Goal: Use online tool/utility

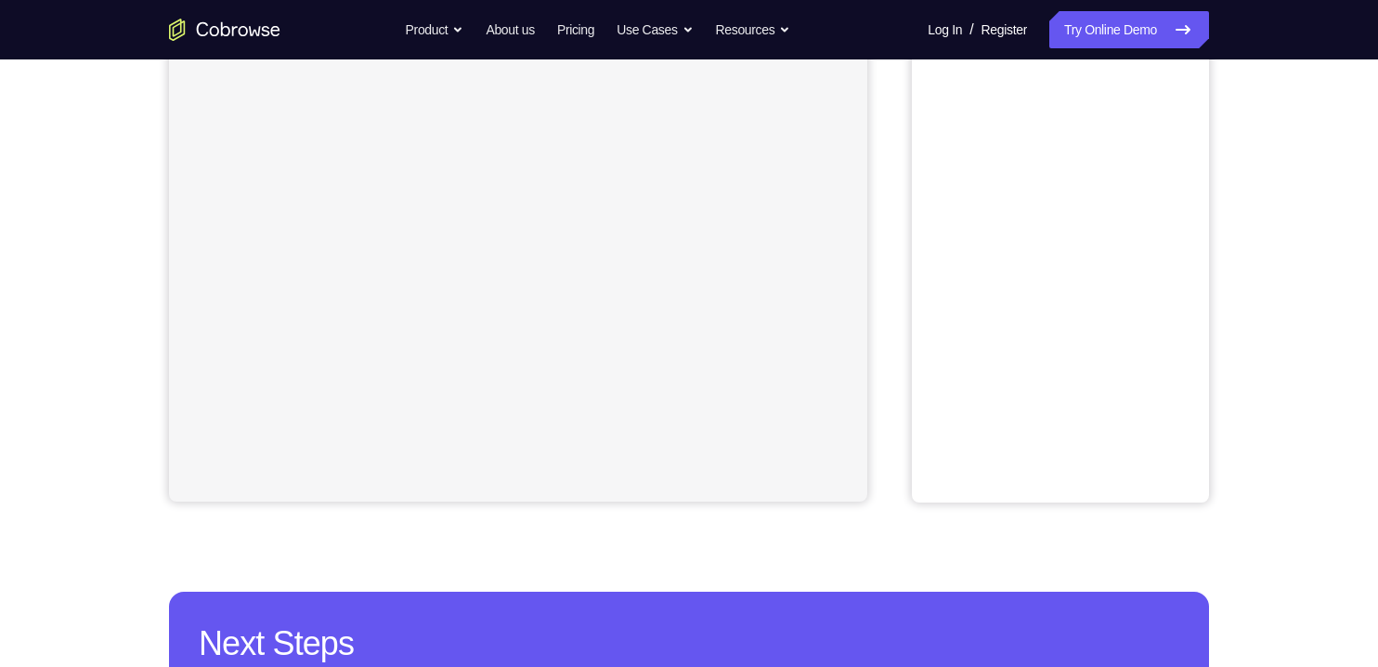
scroll to position [107, 0]
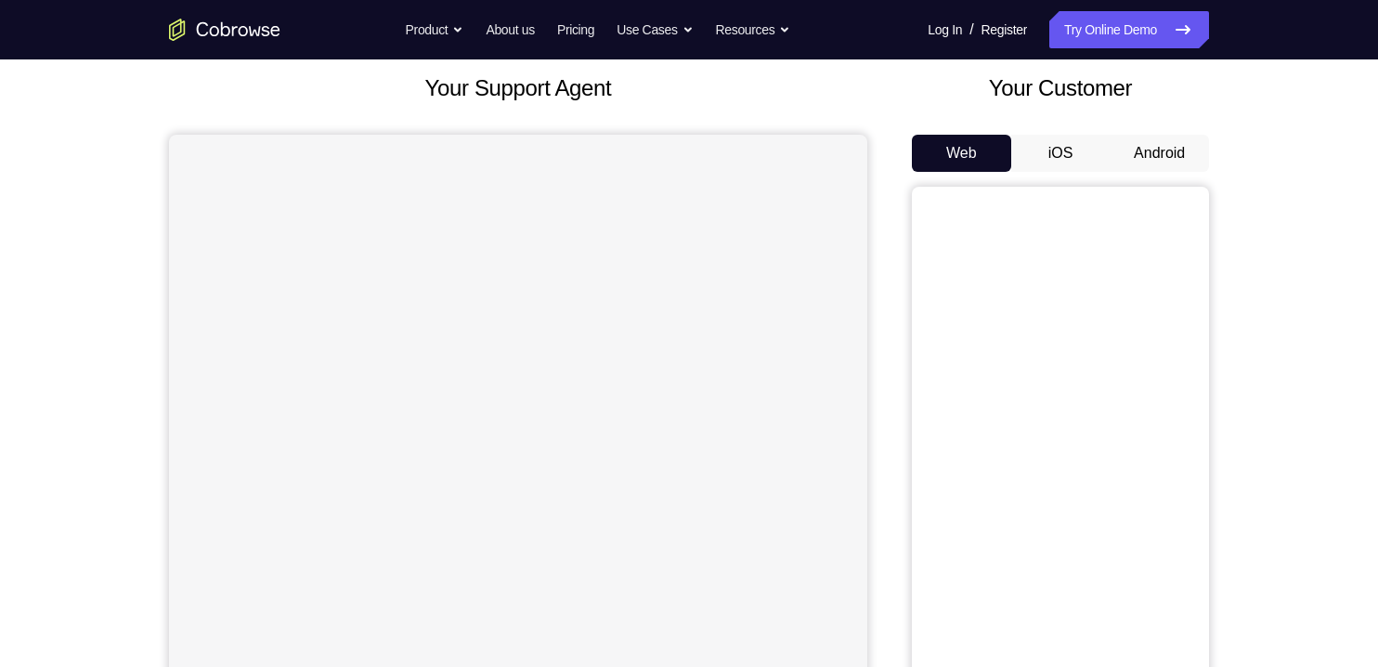
click at [1140, 144] on button "Android" at bounding box center [1159, 153] width 99 height 37
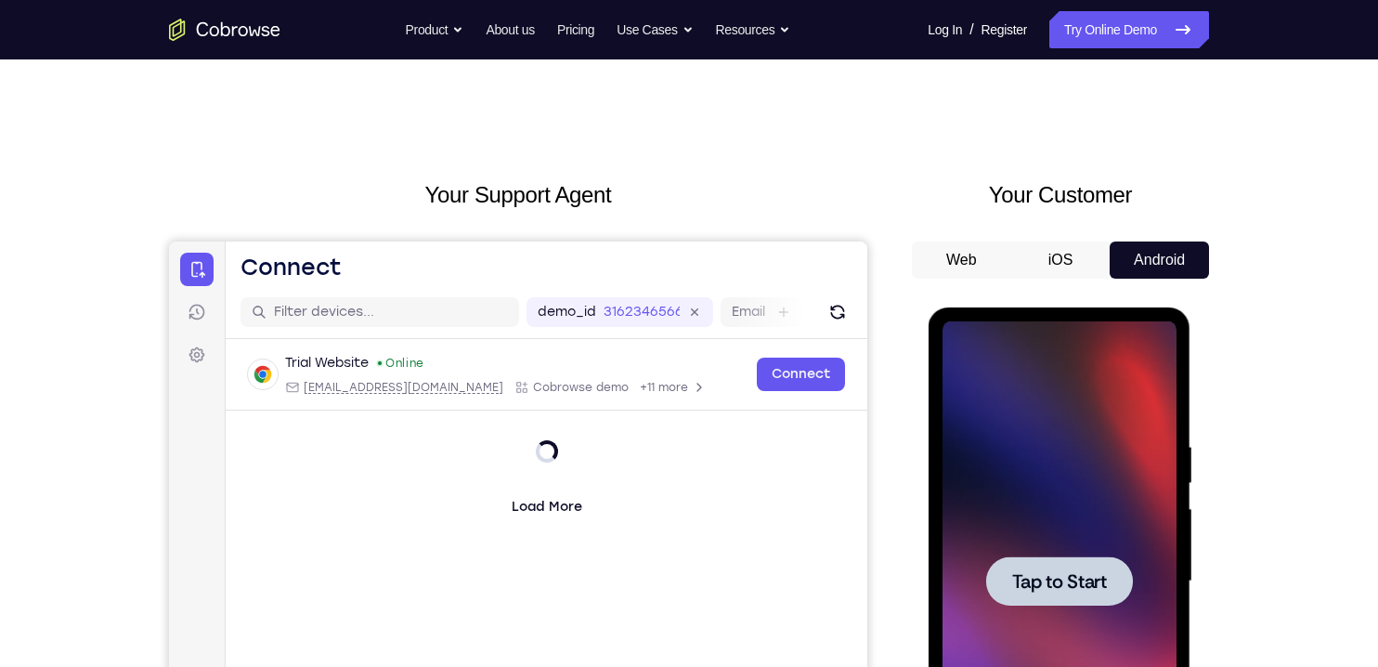
scroll to position [138, 0]
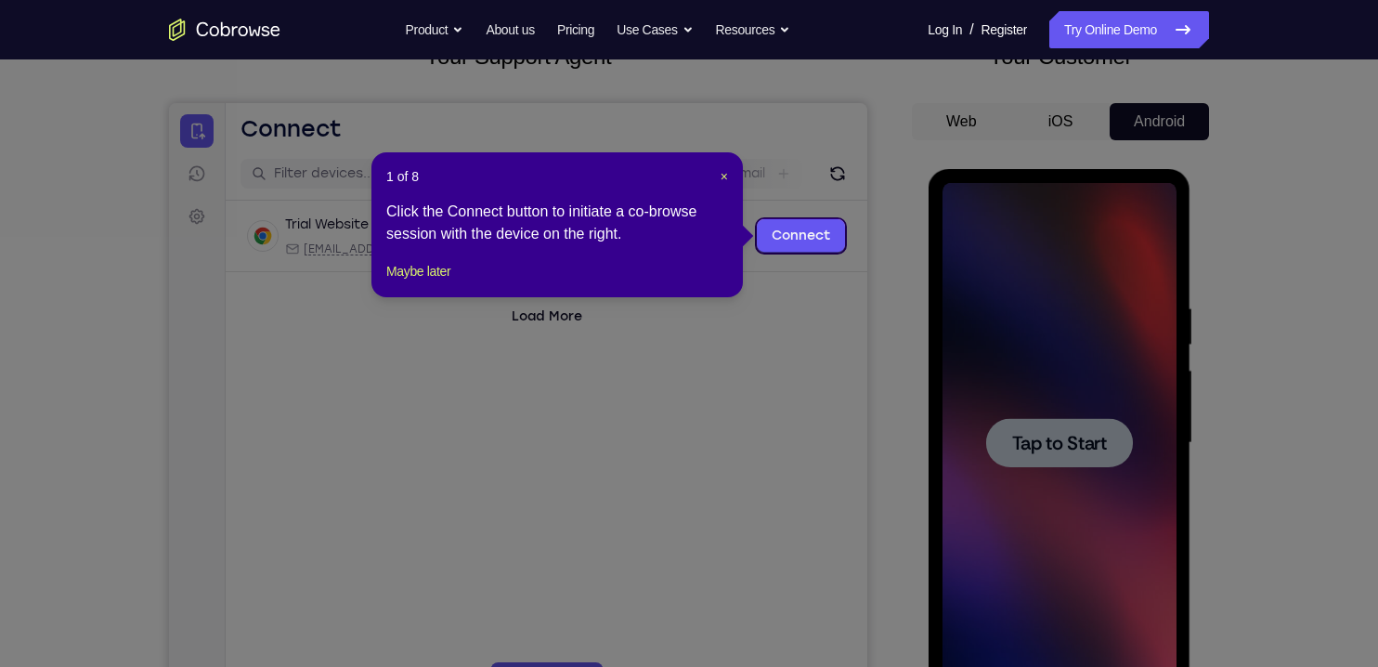
click at [987, 463] on icon at bounding box center [689, 333] width 1378 height 667
click at [401, 282] on button "Maybe later" at bounding box center [418, 271] width 64 height 22
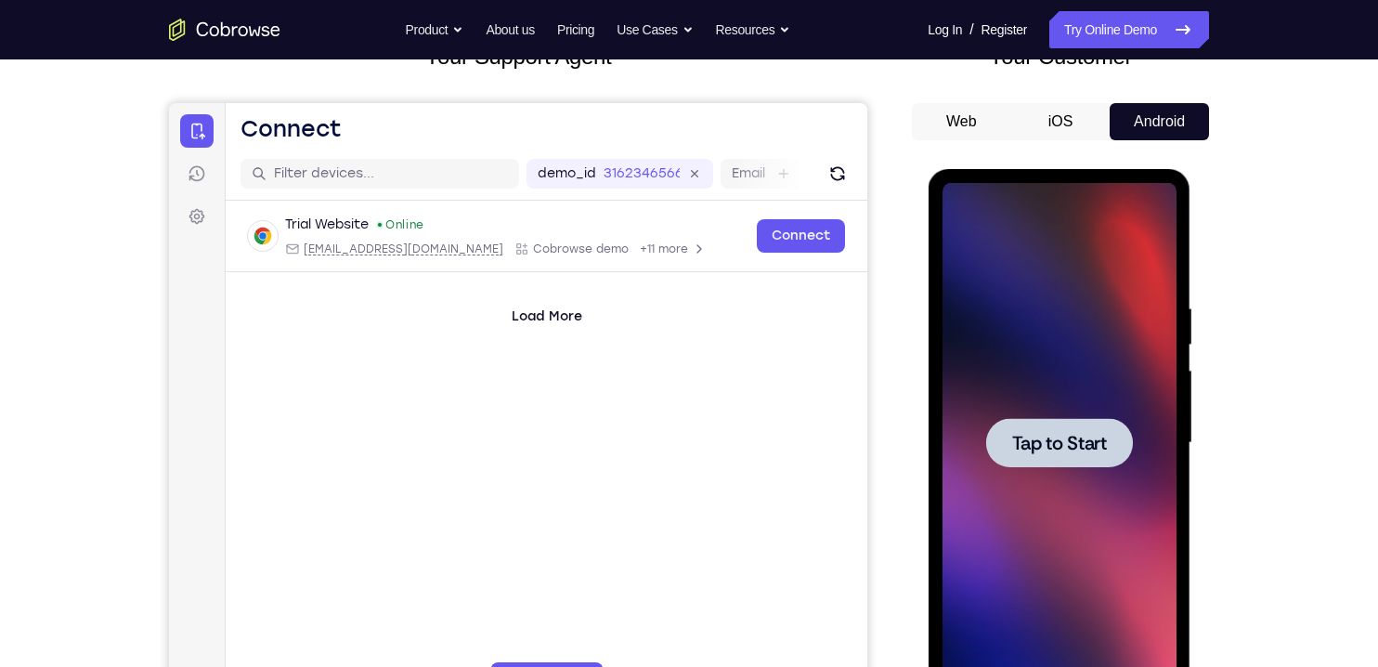
click at [1088, 445] on span "Tap to Start" at bounding box center [1059, 443] width 95 height 19
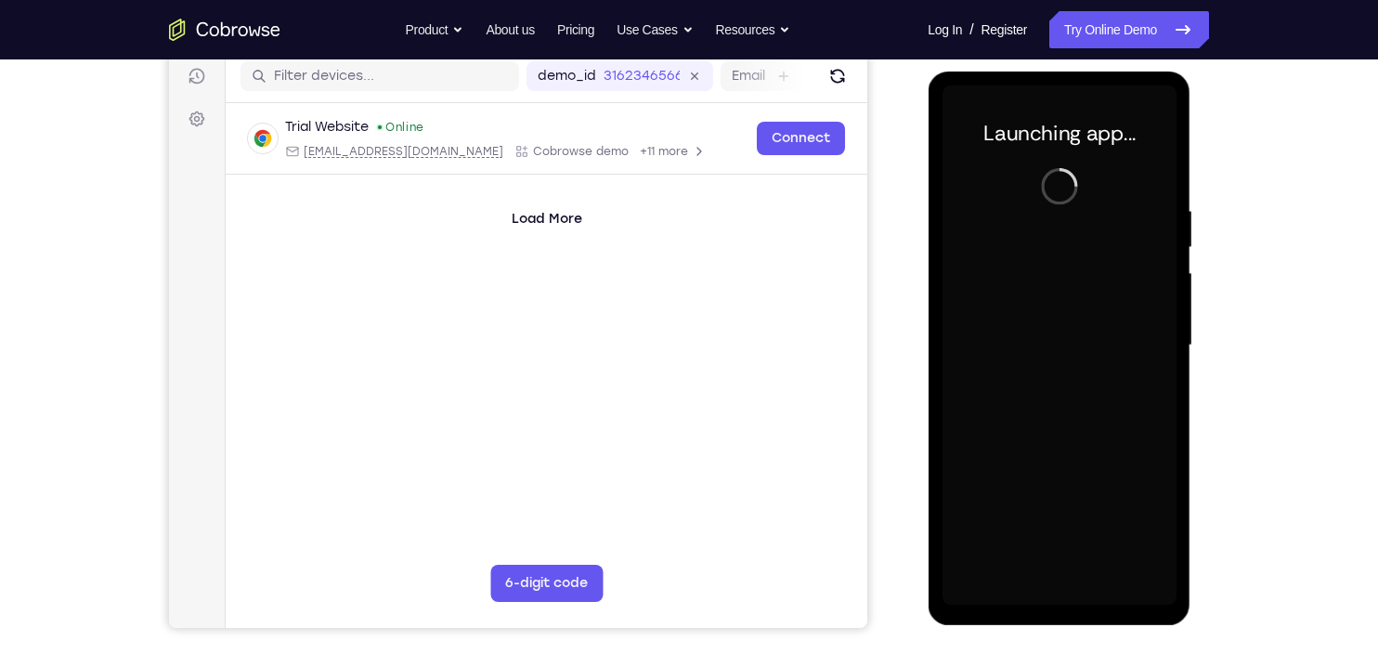
scroll to position [240, 0]
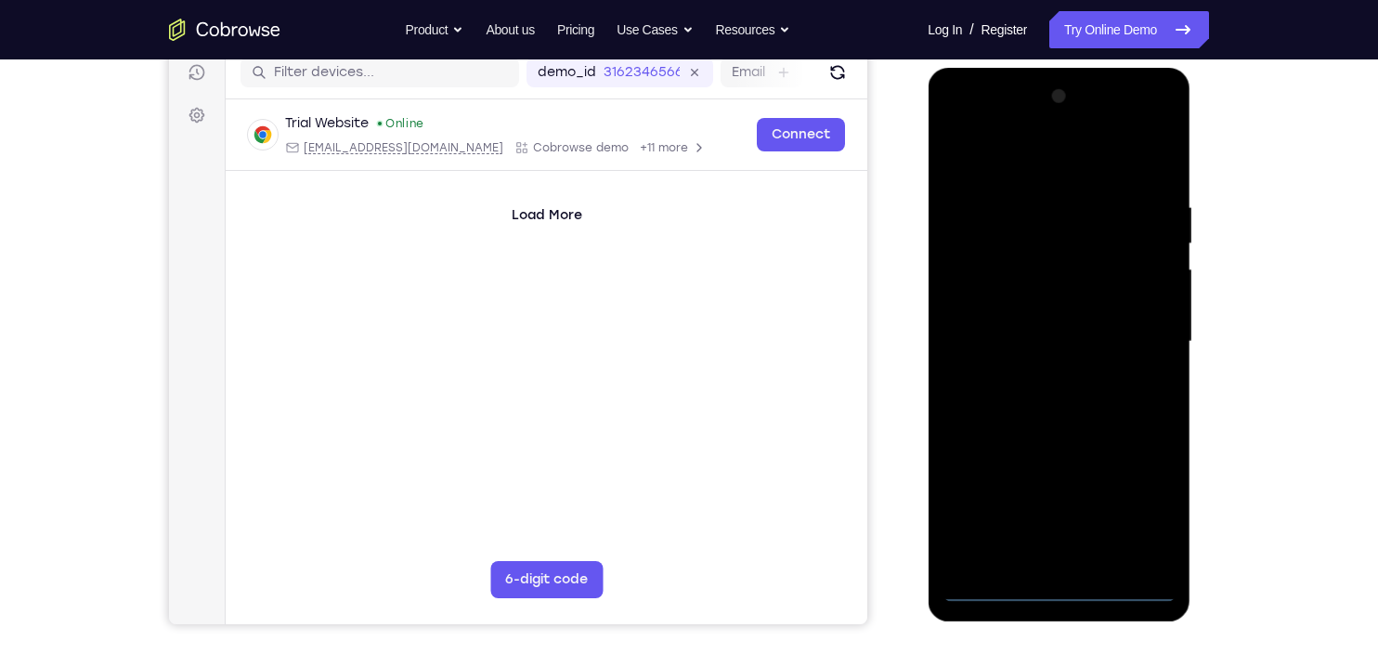
click at [1069, 596] on div at bounding box center [1059, 342] width 234 height 520
click at [1062, 596] on div at bounding box center [1059, 342] width 234 height 520
click at [1060, 597] on div at bounding box center [1059, 342] width 234 height 520
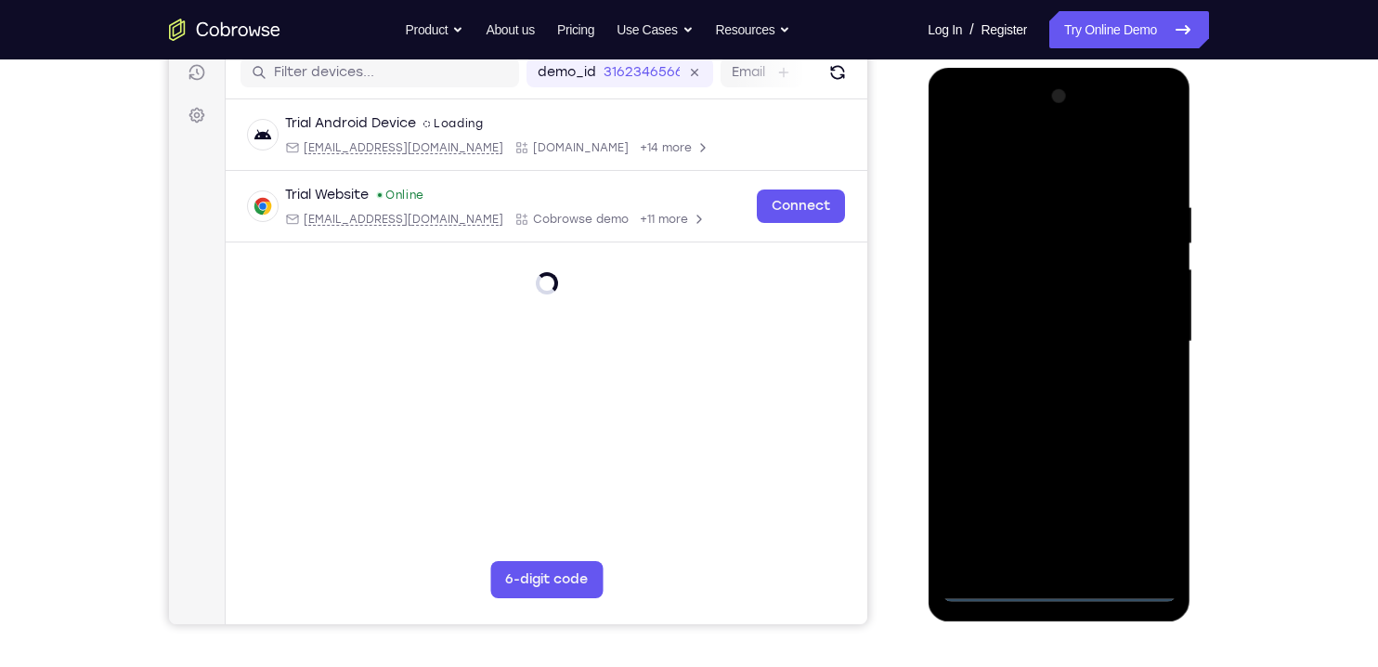
click at [1146, 495] on div at bounding box center [1059, 342] width 234 height 520
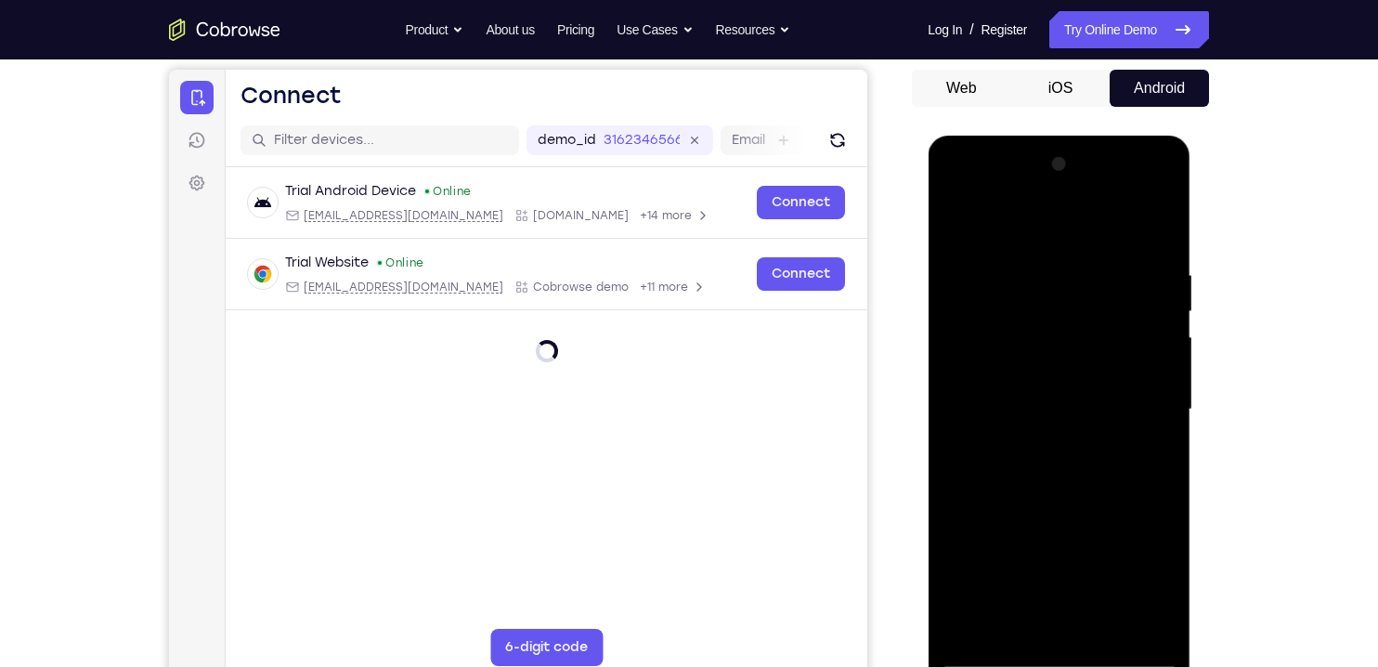
scroll to position [171, 0]
click at [1049, 211] on div at bounding box center [1059, 410] width 234 height 520
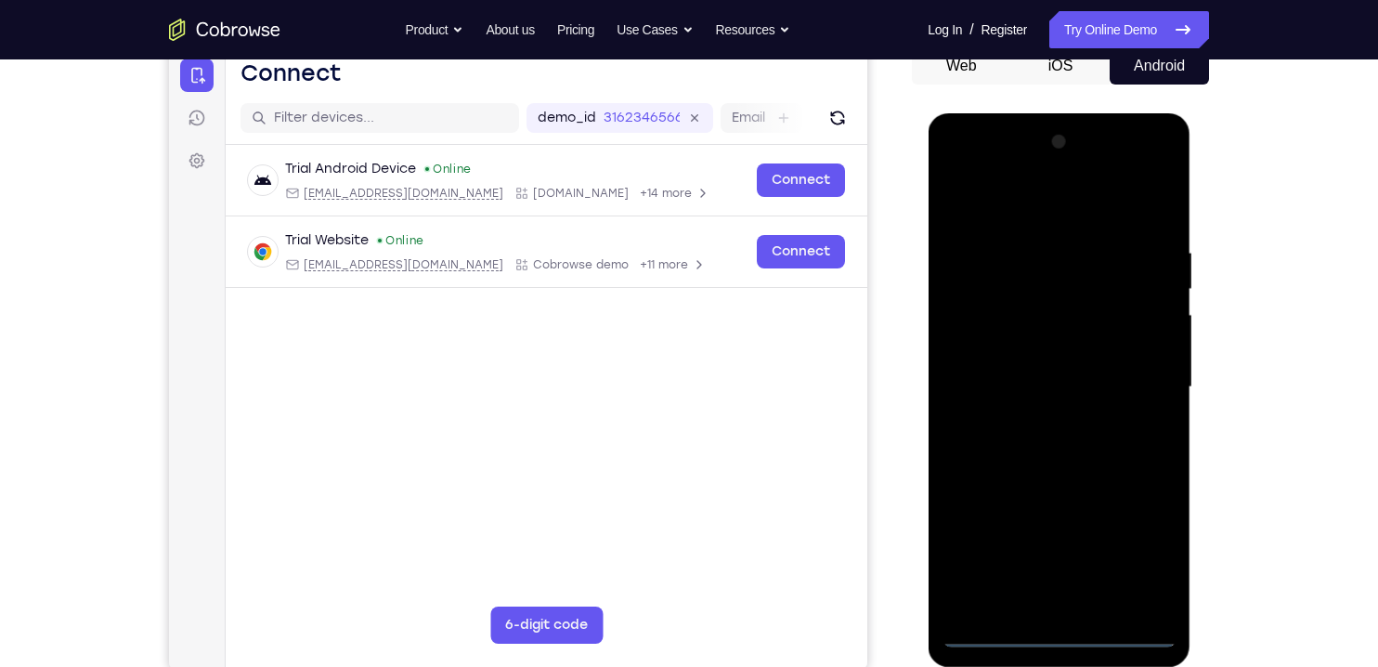
scroll to position [211, 0]
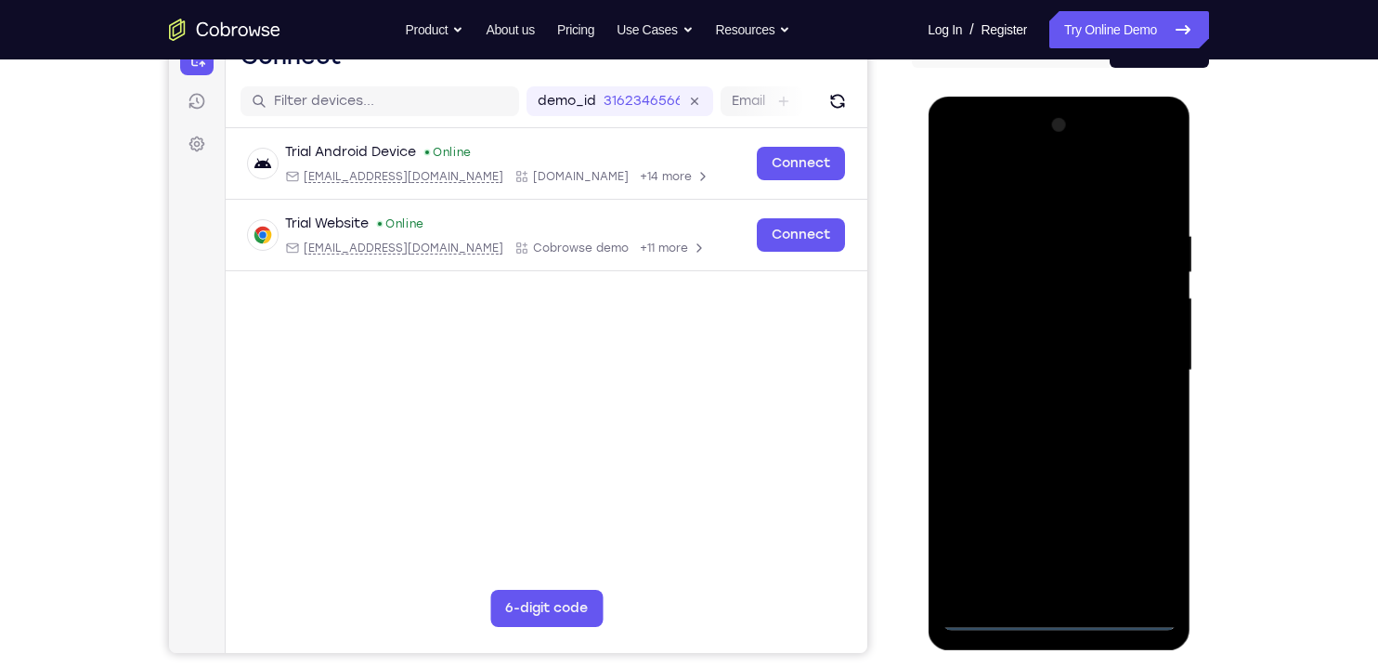
click at [1061, 267] on div at bounding box center [1059, 371] width 234 height 520
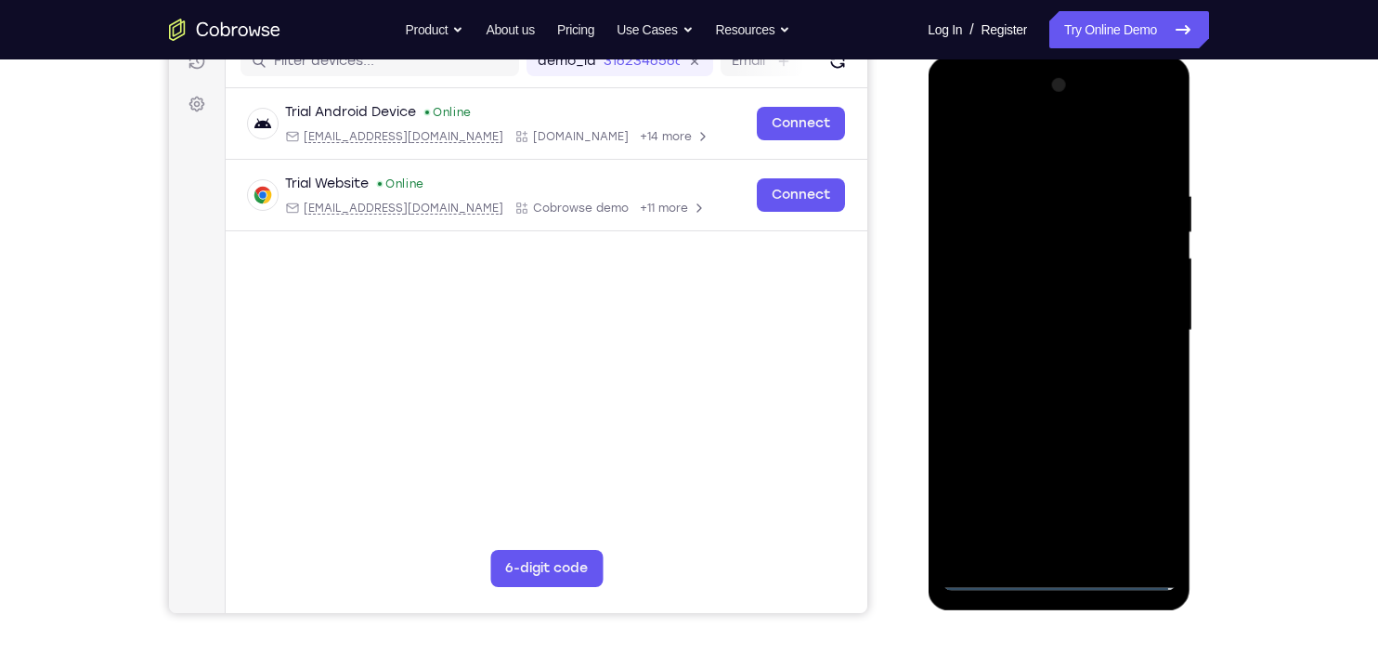
scroll to position [253, 0]
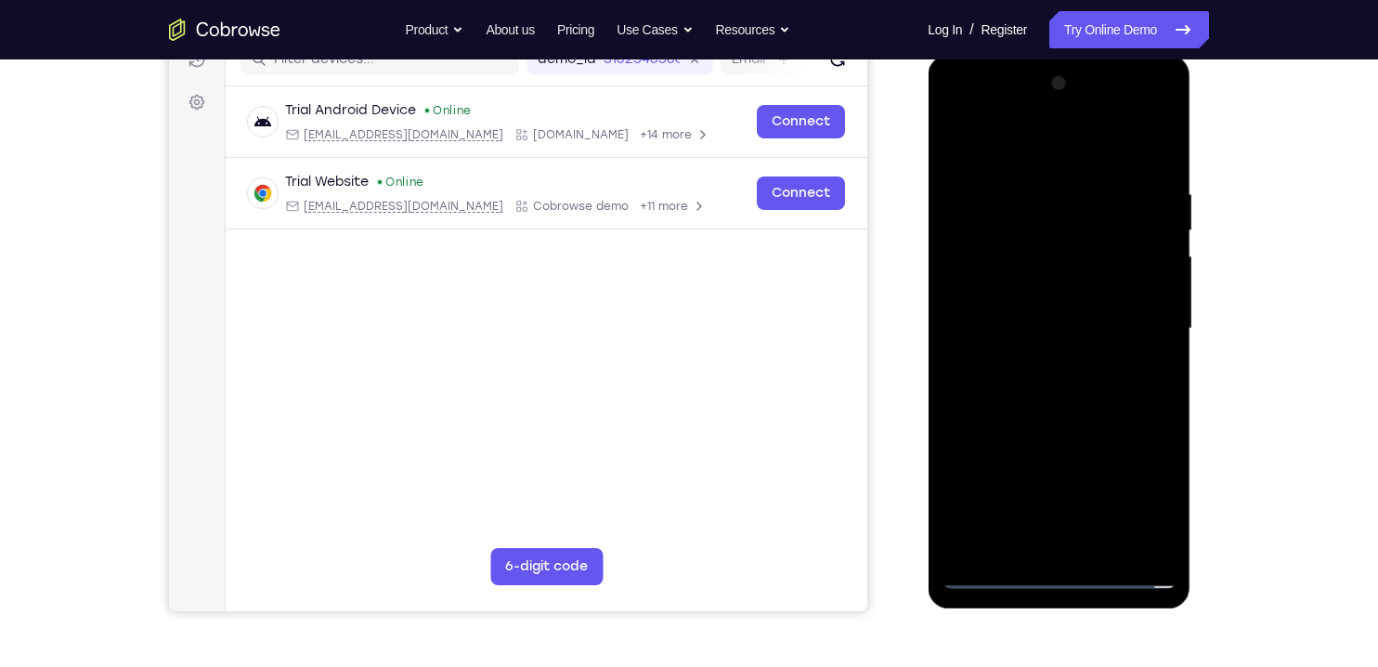
click at [985, 399] on div at bounding box center [1059, 329] width 234 height 520
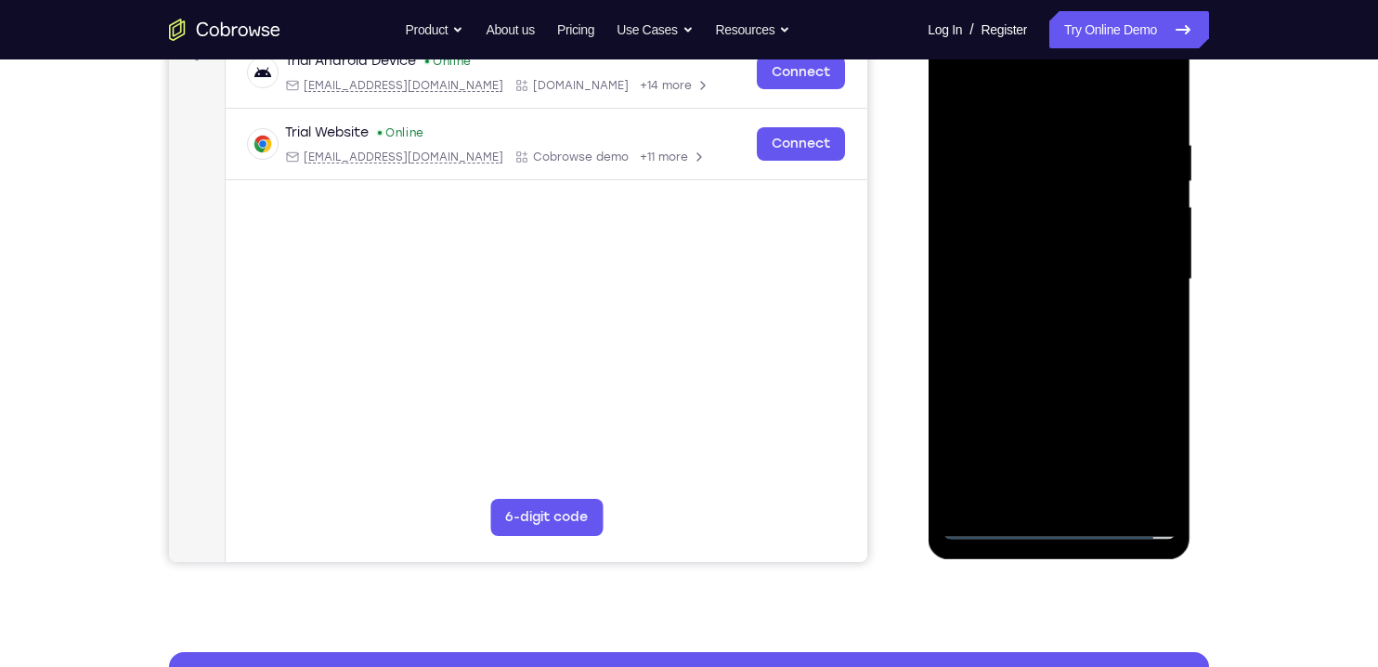
scroll to position [306, 0]
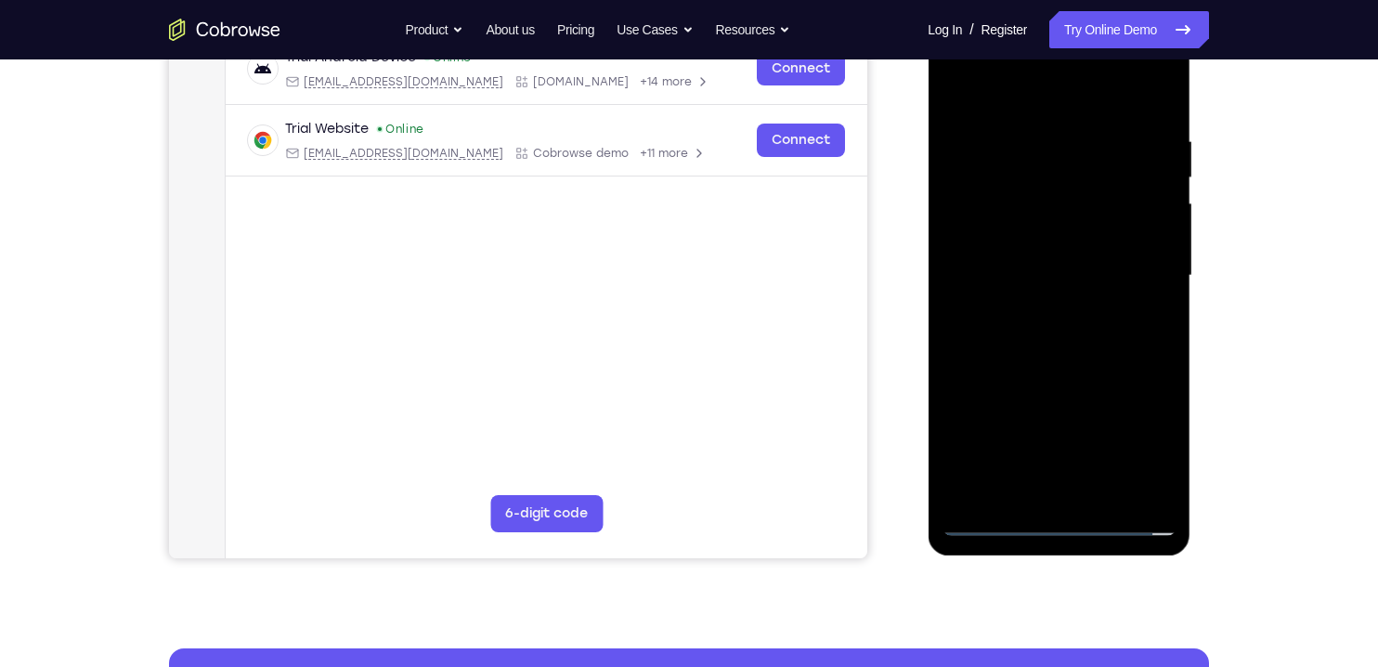
click at [983, 354] on div at bounding box center [1059, 276] width 234 height 520
click at [991, 493] on div at bounding box center [1059, 276] width 234 height 520
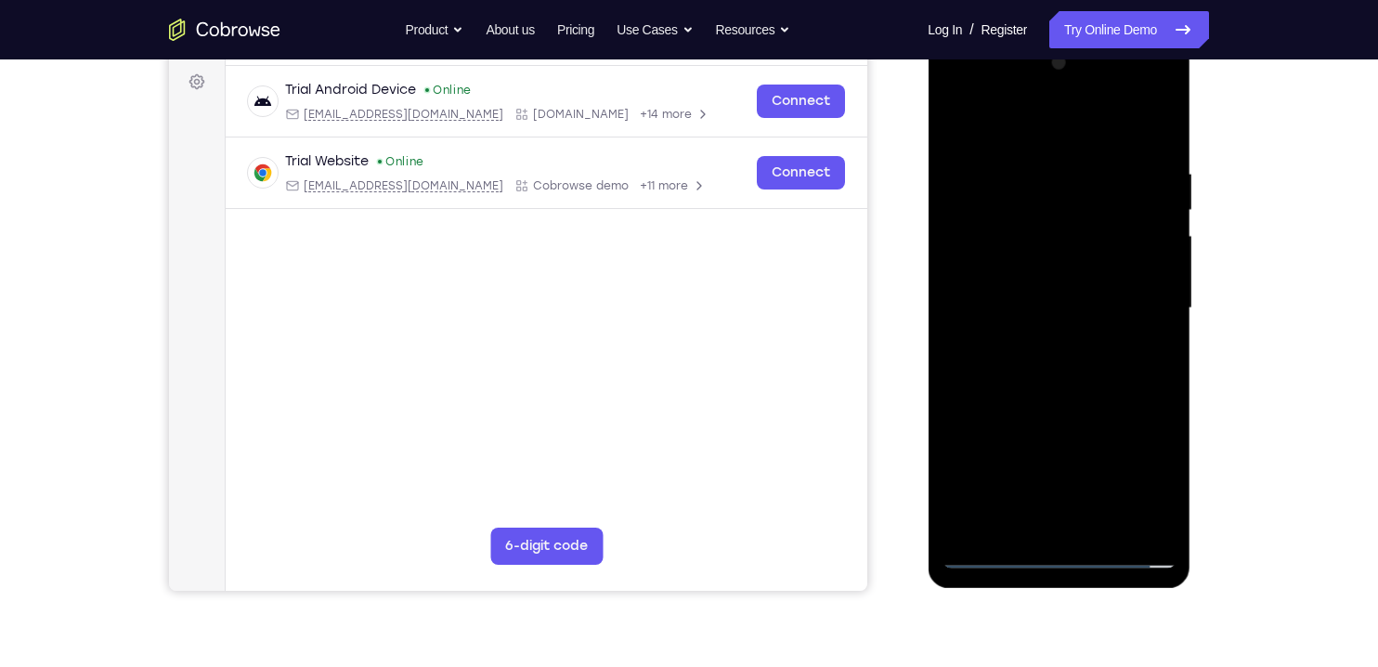
scroll to position [272, 0]
click at [1126, 361] on div at bounding box center [1059, 309] width 234 height 520
click at [1029, 395] on div at bounding box center [1059, 309] width 234 height 520
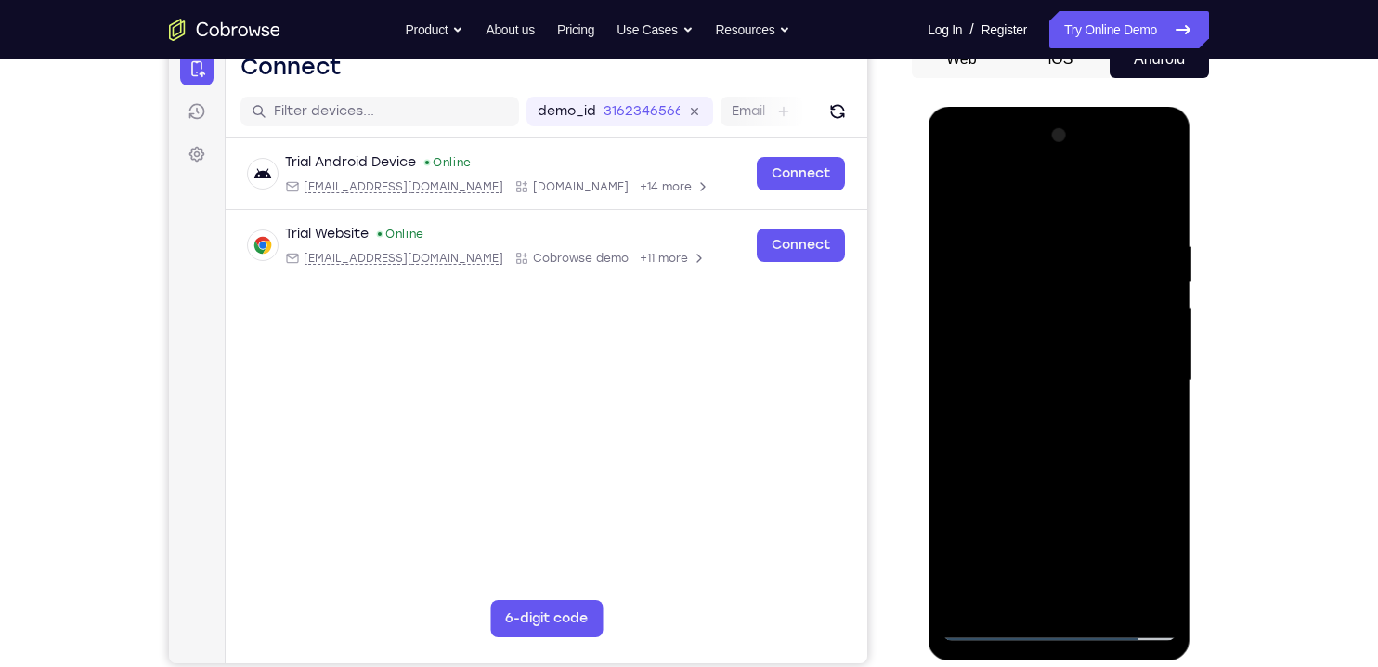
scroll to position [181, 0]
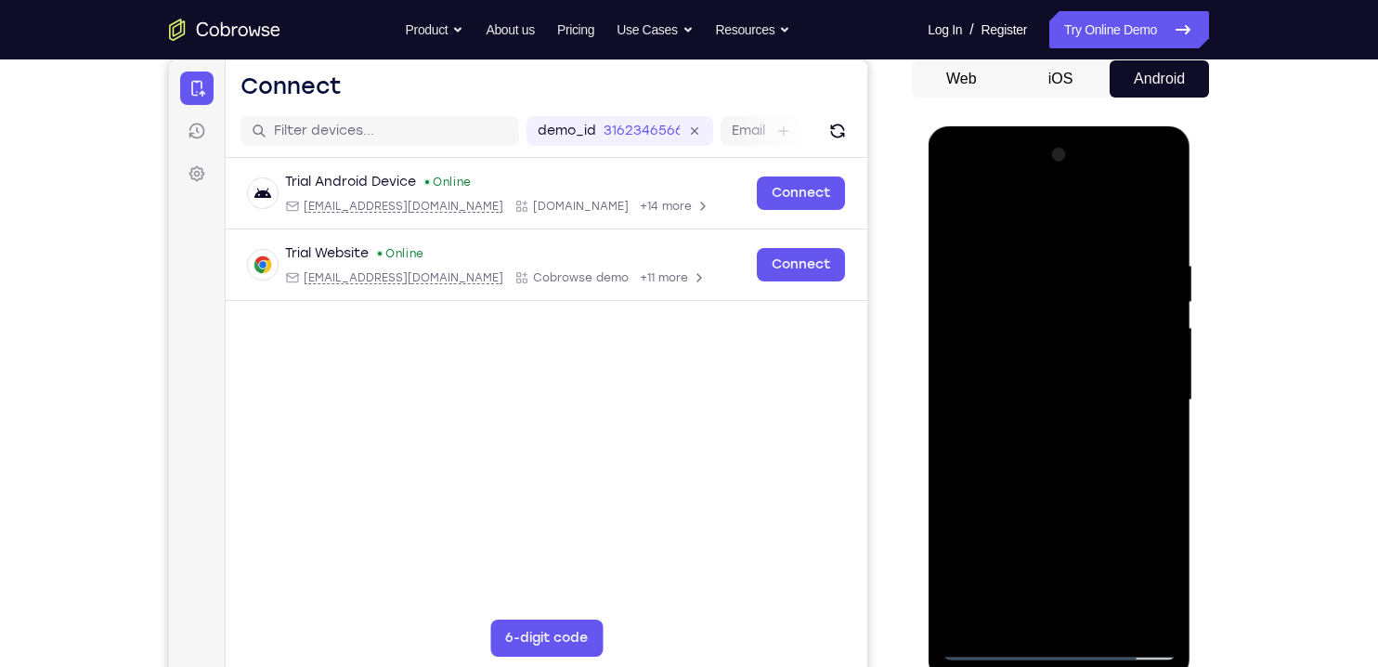
click at [1167, 250] on div at bounding box center [1059, 400] width 234 height 520
click at [1017, 486] on div at bounding box center [1059, 400] width 234 height 520
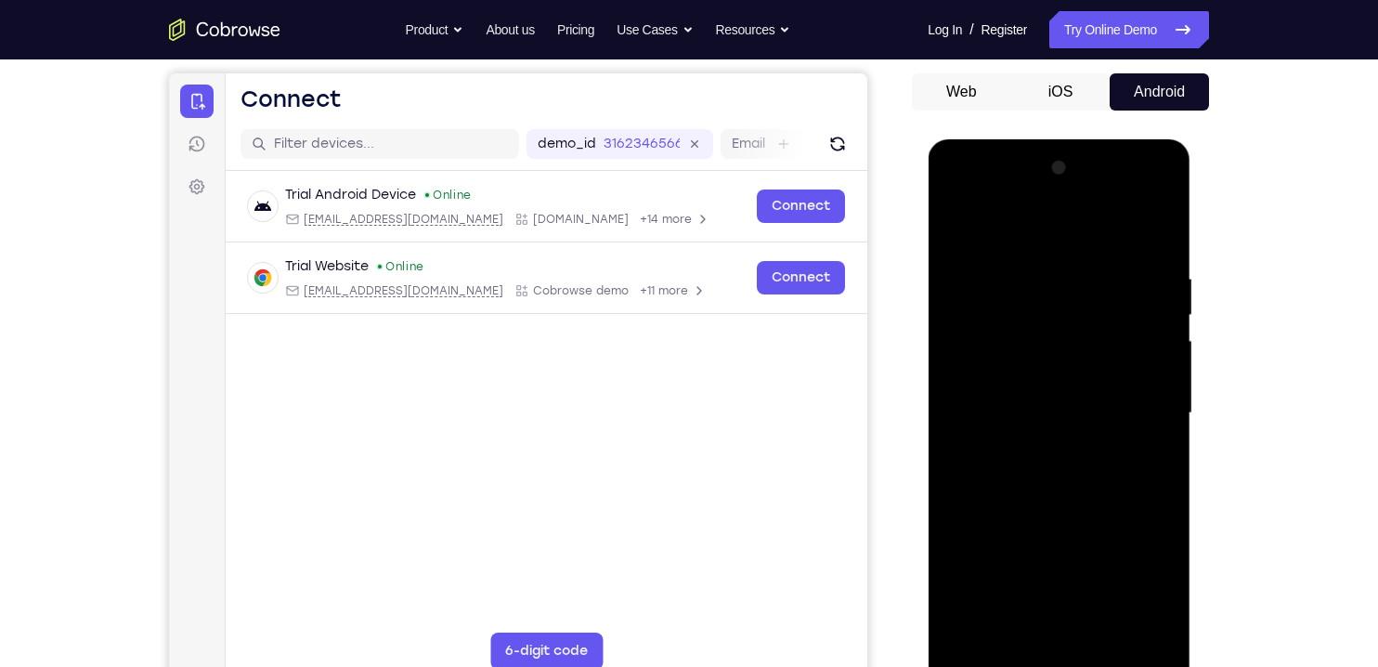
scroll to position [166, 0]
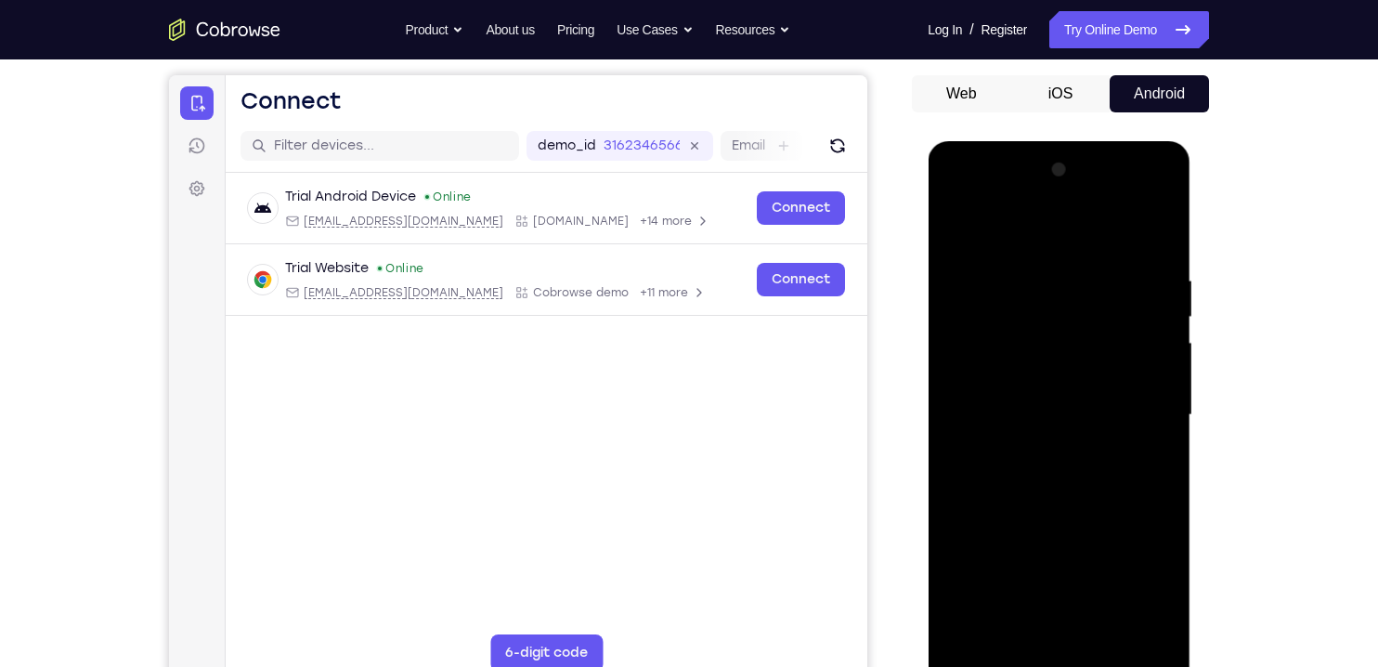
click at [1167, 255] on div at bounding box center [1059, 415] width 234 height 520
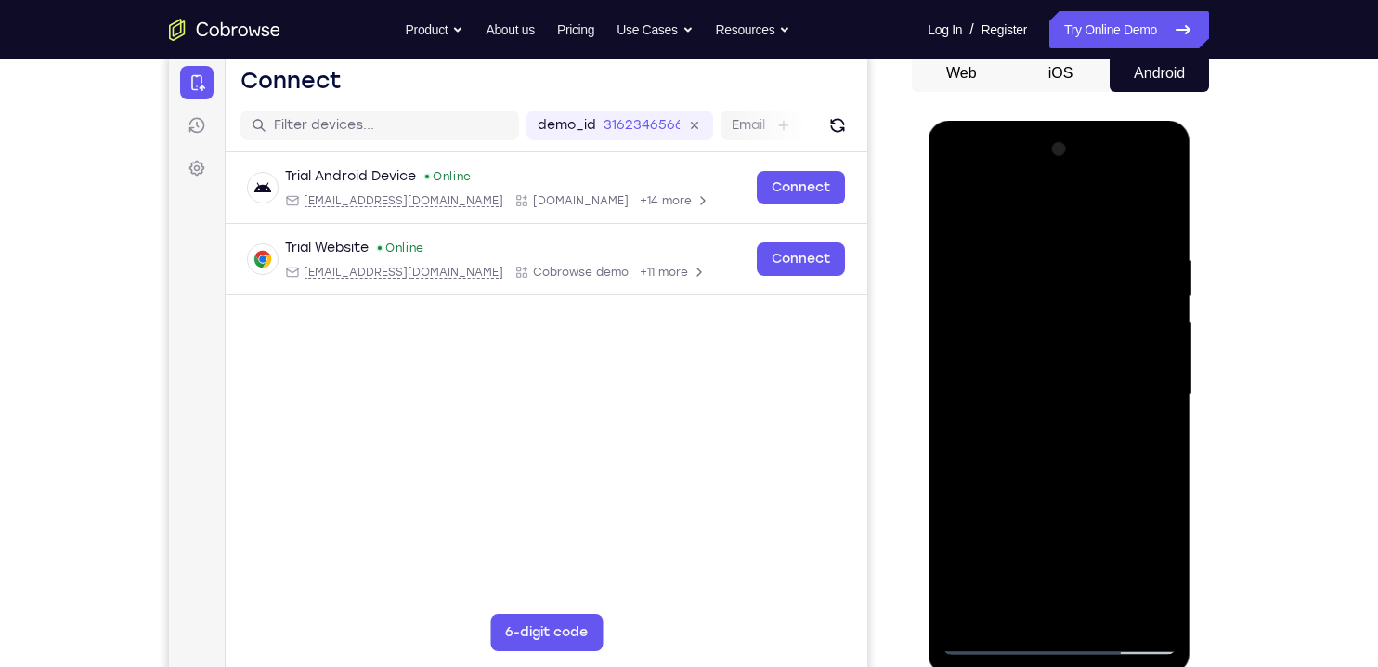
scroll to position [191, 0]
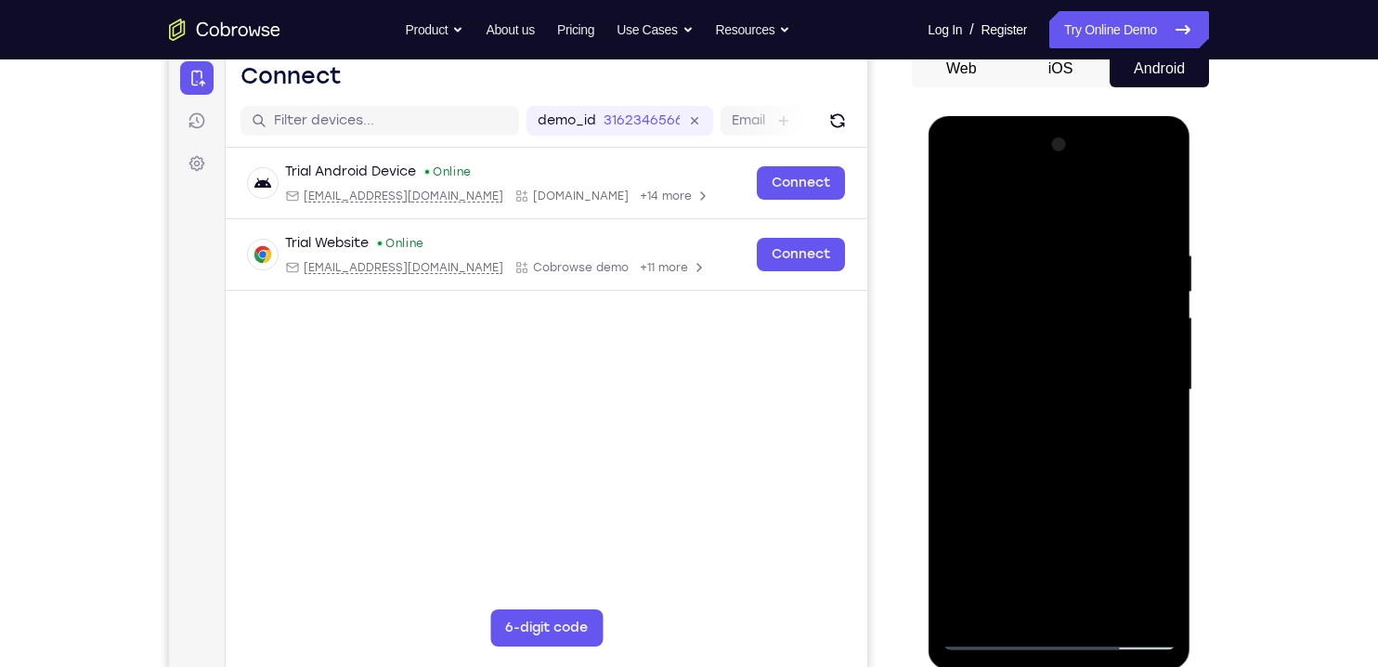
click at [967, 164] on div at bounding box center [1059, 390] width 234 height 520
click at [1079, 273] on div at bounding box center [1059, 390] width 234 height 520
click at [1043, 286] on div at bounding box center [1059, 390] width 234 height 520
click at [1050, 285] on div at bounding box center [1059, 390] width 234 height 520
click at [1100, 310] on div at bounding box center [1059, 390] width 234 height 520
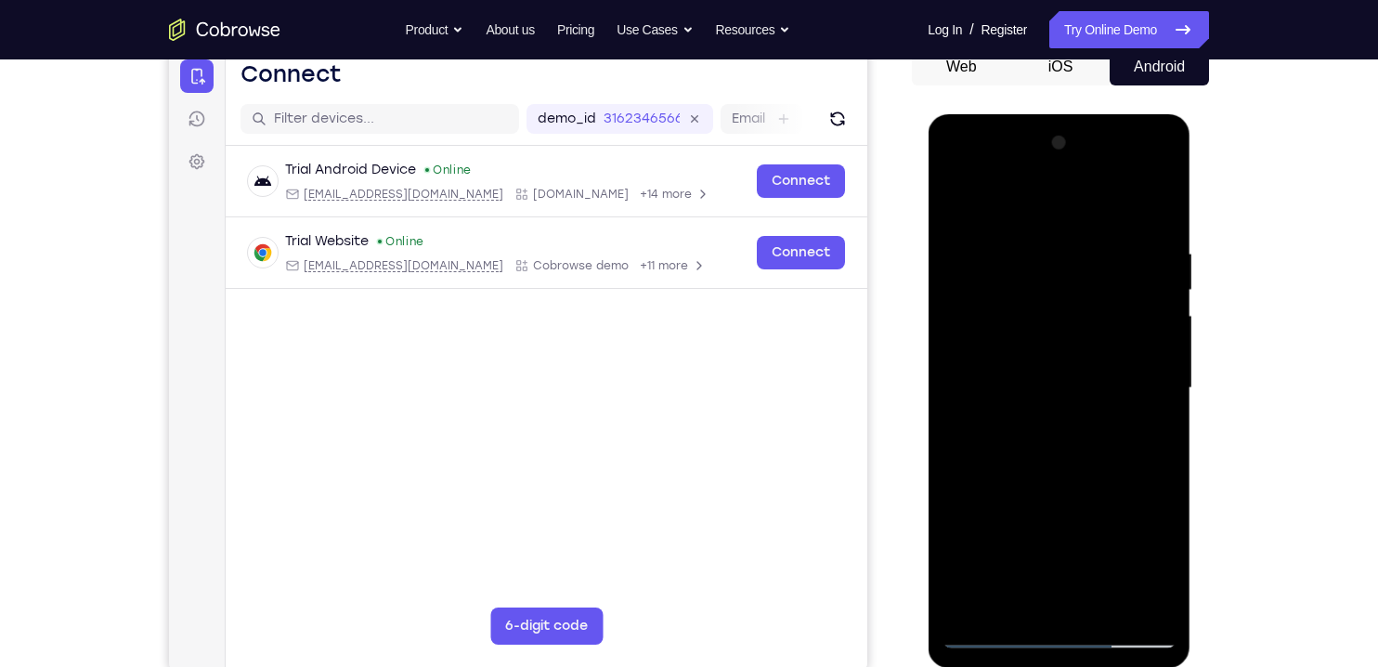
scroll to position [194, 0]
click at [1041, 609] on div at bounding box center [1059, 387] width 234 height 520
click at [1092, 363] on div at bounding box center [1059, 387] width 234 height 520
click at [1111, 346] on div at bounding box center [1059, 387] width 234 height 520
click at [1132, 389] on div at bounding box center [1059, 387] width 234 height 520
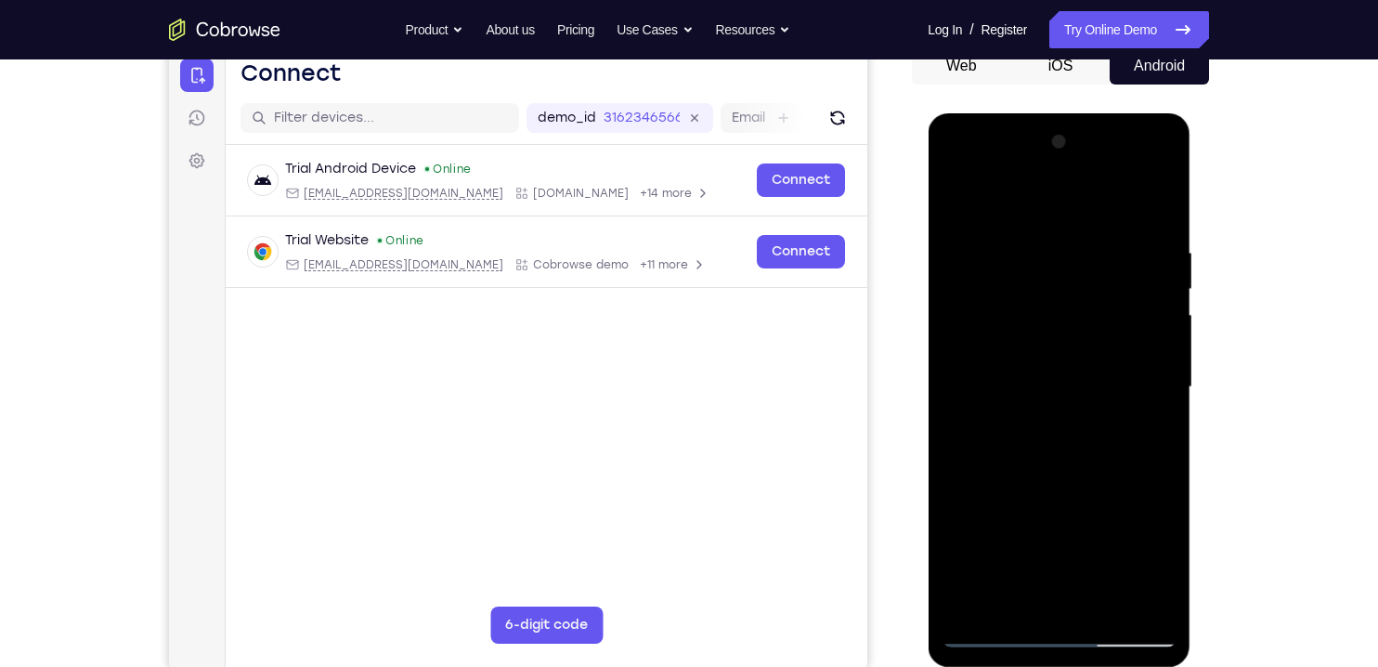
click at [1128, 453] on div at bounding box center [1059, 387] width 234 height 520
click at [1120, 441] on div at bounding box center [1059, 387] width 234 height 520
click at [1152, 192] on div at bounding box center [1059, 387] width 234 height 520
click at [1128, 446] on div at bounding box center [1059, 387] width 234 height 520
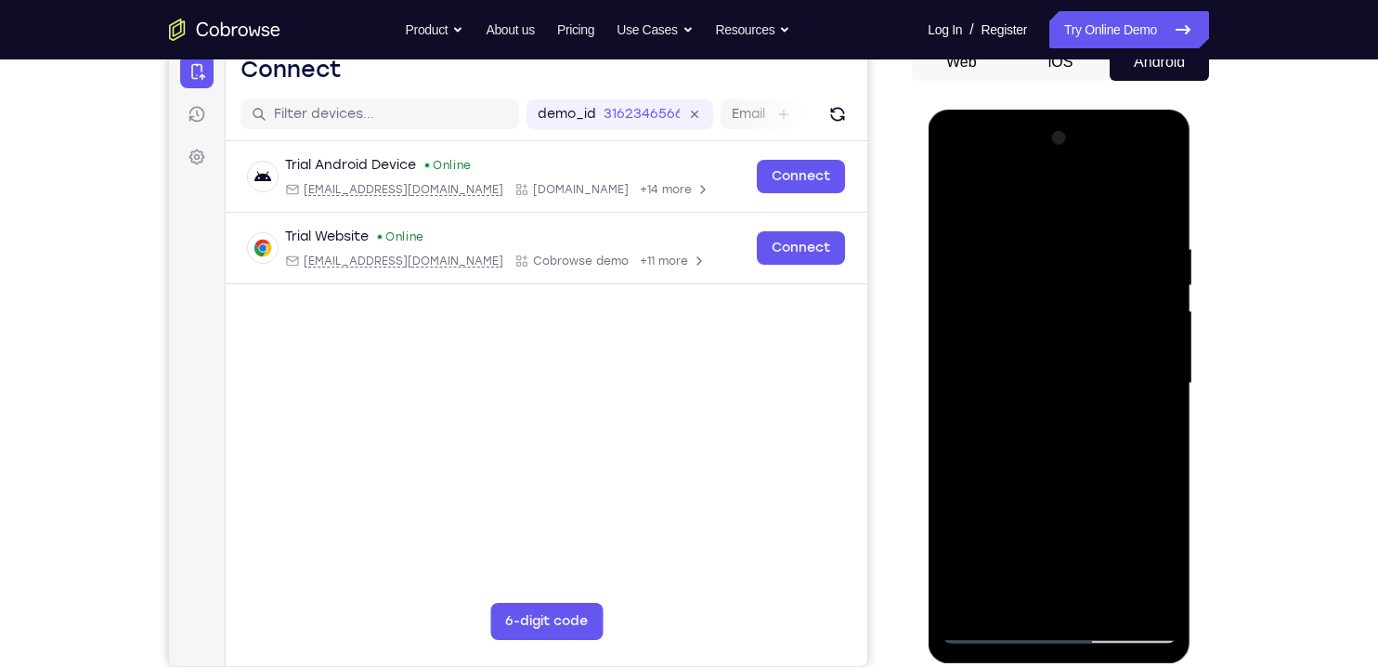
scroll to position [199, 0]
click at [1136, 432] on div at bounding box center [1059, 383] width 234 height 520
click at [1038, 232] on div at bounding box center [1059, 383] width 234 height 520
click at [970, 404] on div at bounding box center [1059, 383] width 234 height 520
click at [1160, 436] on div at bounding box center [1059, 383] width 234 height 520
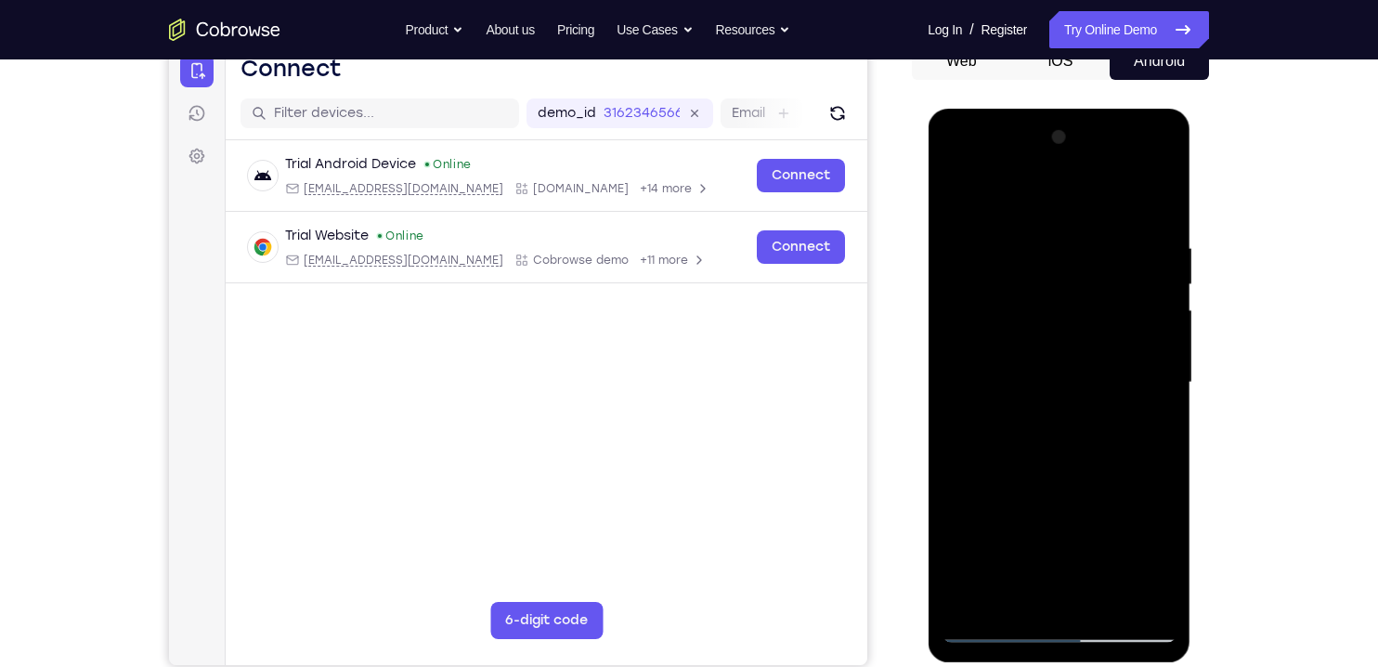
click at [1162, 430] on div at bounding box center [1059, 383] width 234 height 520
click at [1162, 434] on div at bounding box center [1059, 383] width 234 height 520
click at [1156, 202] on div at bounding box center [1059, 383] width 234 height 520
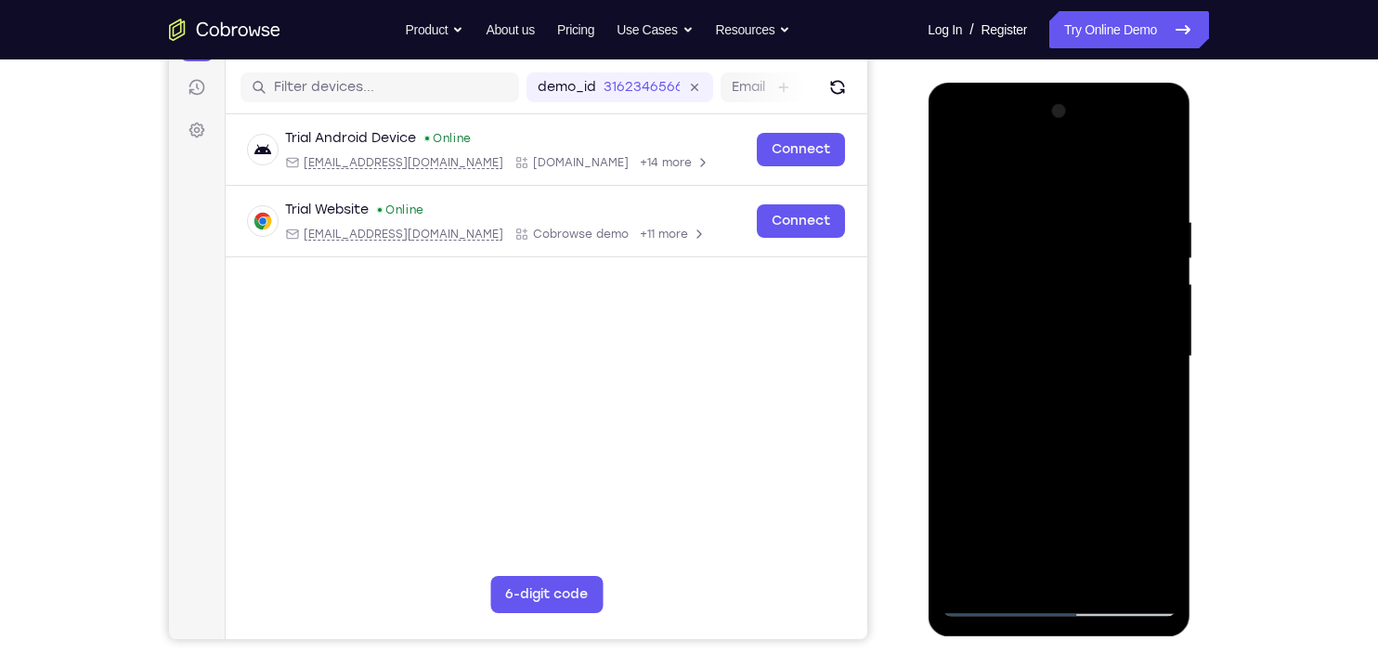
scroll to position [226, 0]
click at [1135, 462] on div at bounding box center [1059, 356] width 234 height 520
click at [974, 367] on div at bounding box center [1059, 356] width 234 height 520
click at [1091, 415] on div at bounding box center [1059, 356] width 234 height 520
click at [1113, 569] on div at bounding box center [1059, 356] width 234 height 520
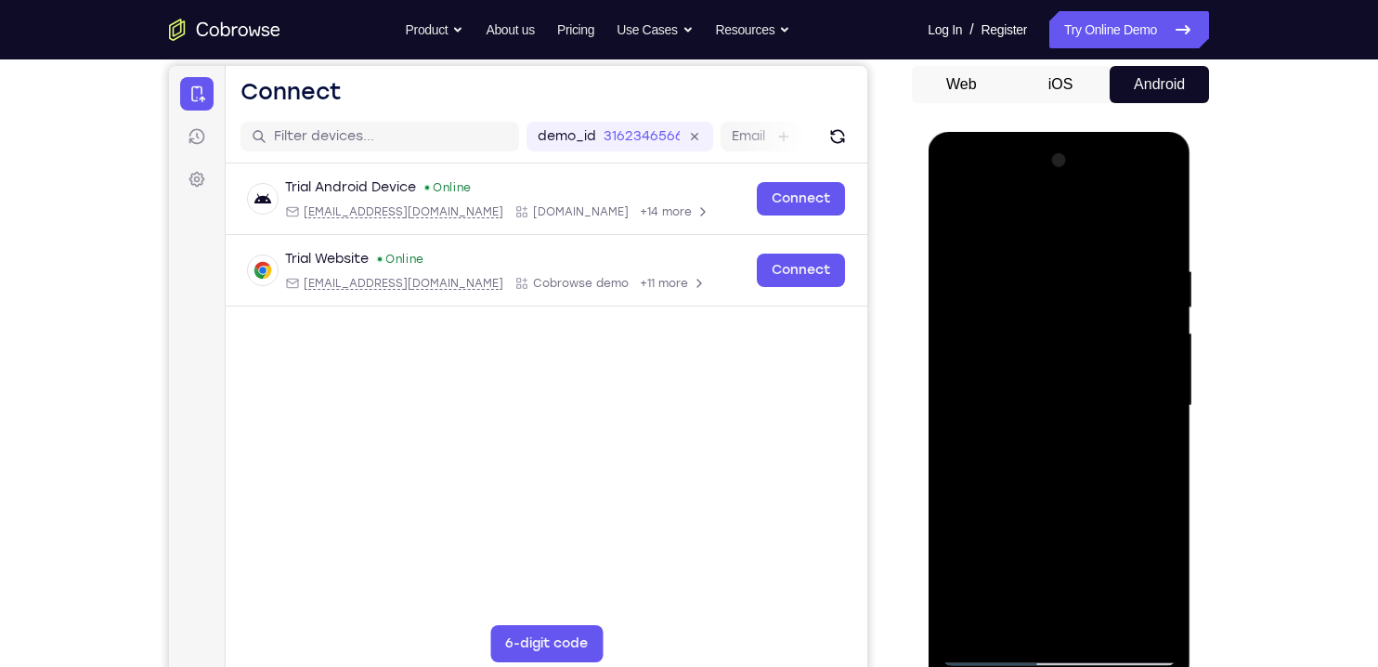
scroll to position [164, 0]
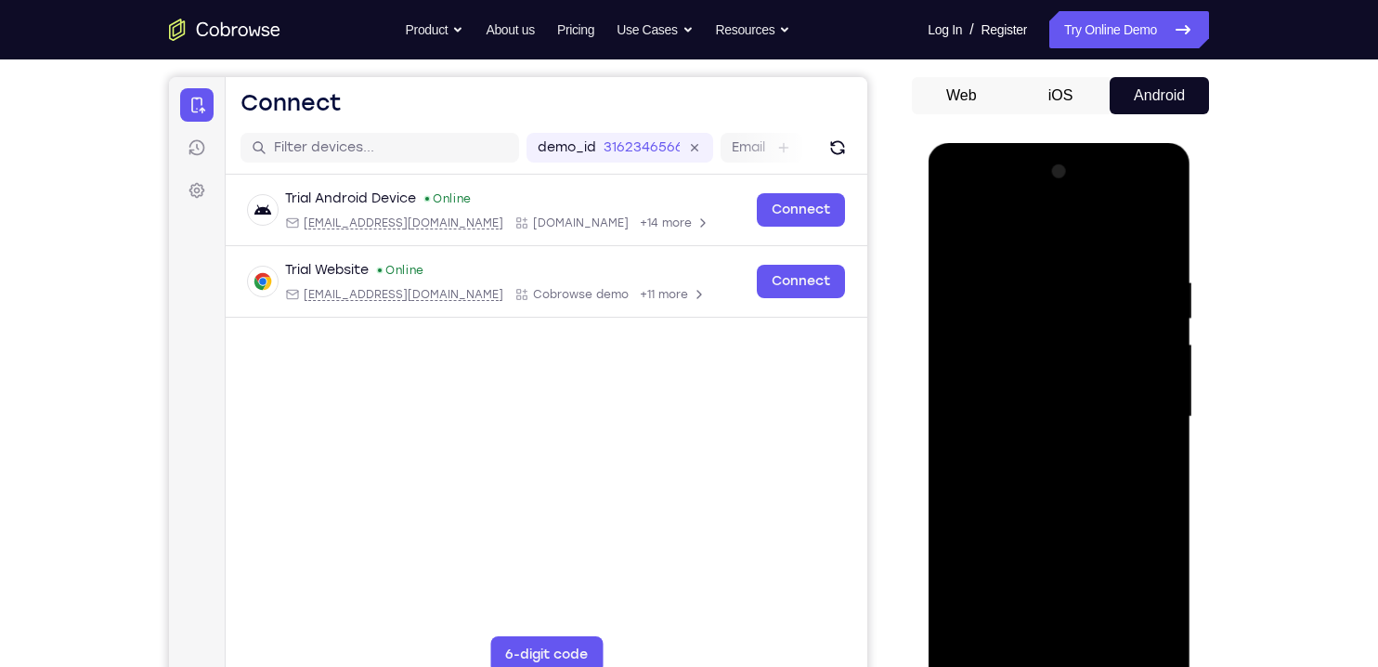
click at [1115, 509] on div at bounding box center [1059, 417] width 234 height 520
click at [1085, 484] on div at bounding box center [1059, 417] width 234 height 520
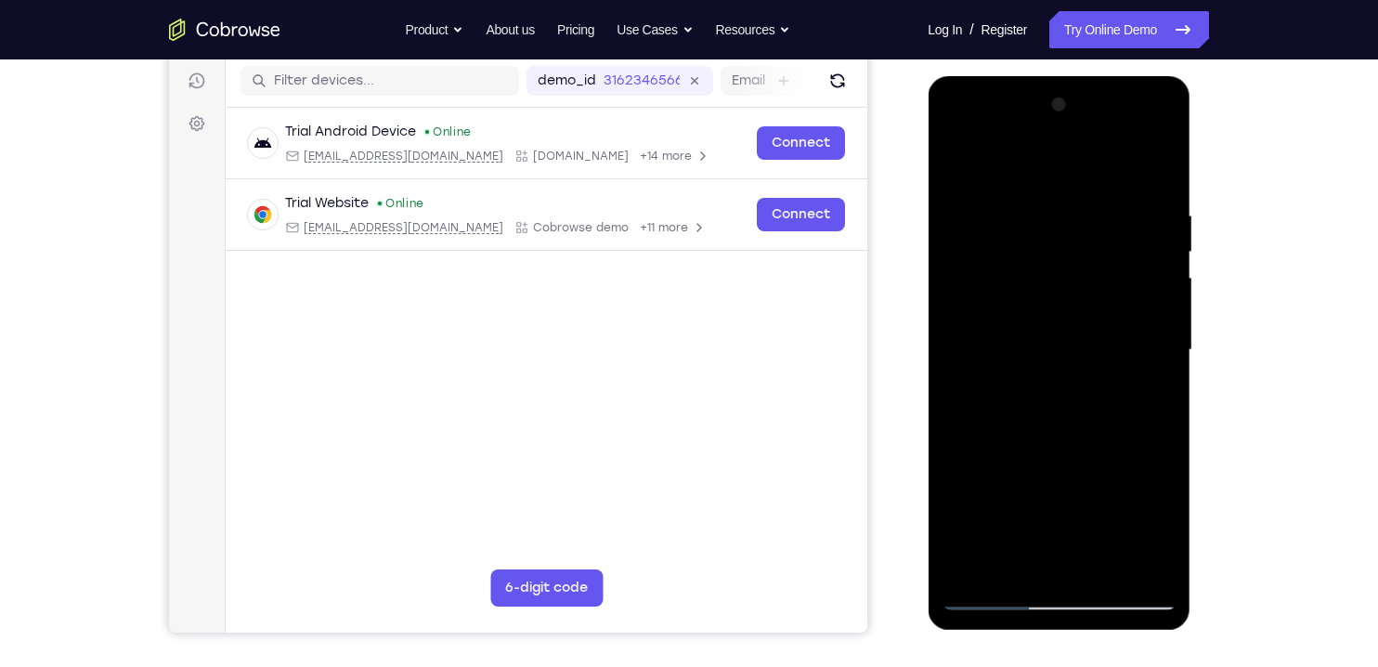
click at [1228, 436] on div "Your Support Agent Your Customer Web iOS Android Next Steps We’d be happy to gi…" at bounding box center [689, 440] width 1189 height 1225
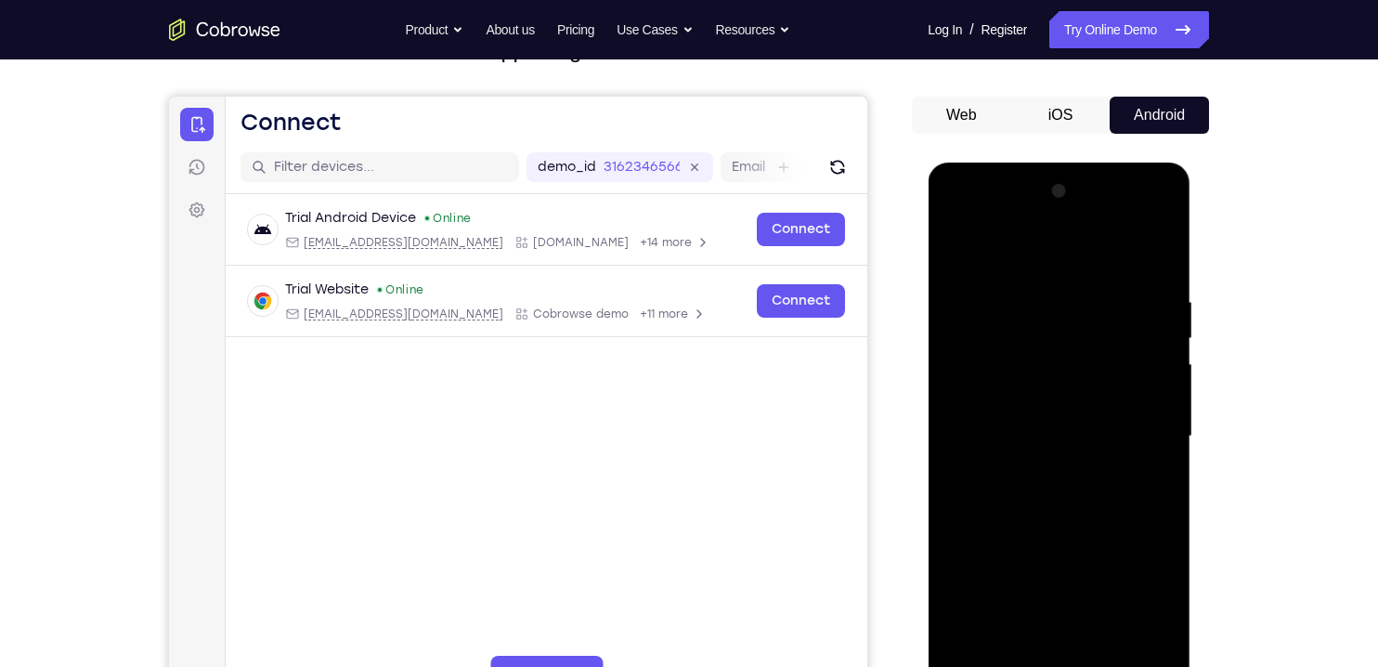
scroll to position [231, 0]
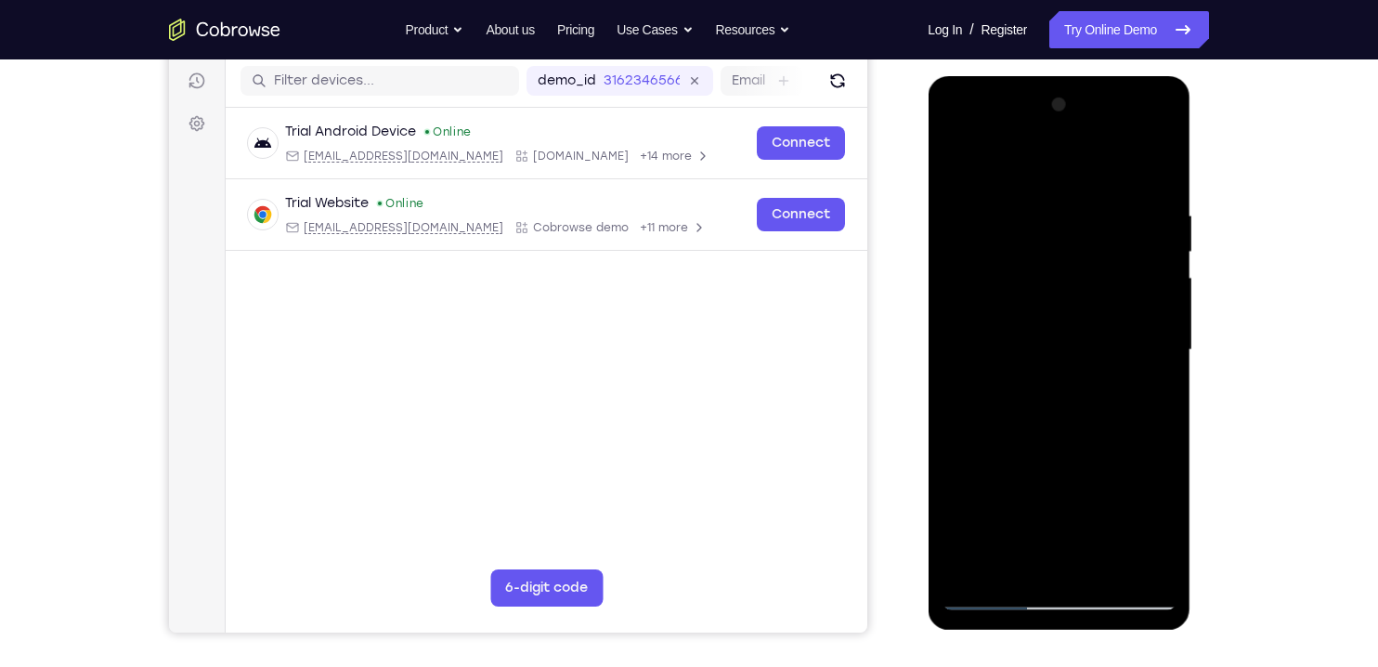
click at [1060, 555] on div at bounding box center [1059, 350] width 234 height 520
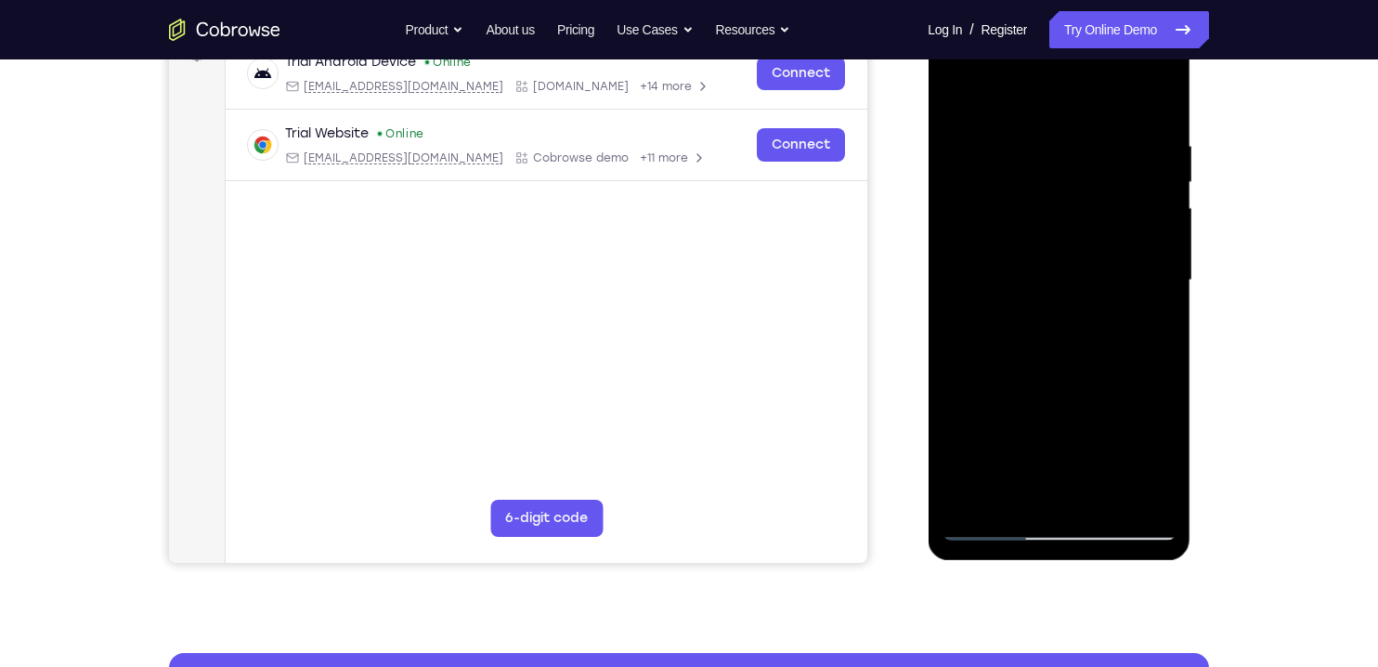
scroll to position [306, 0]
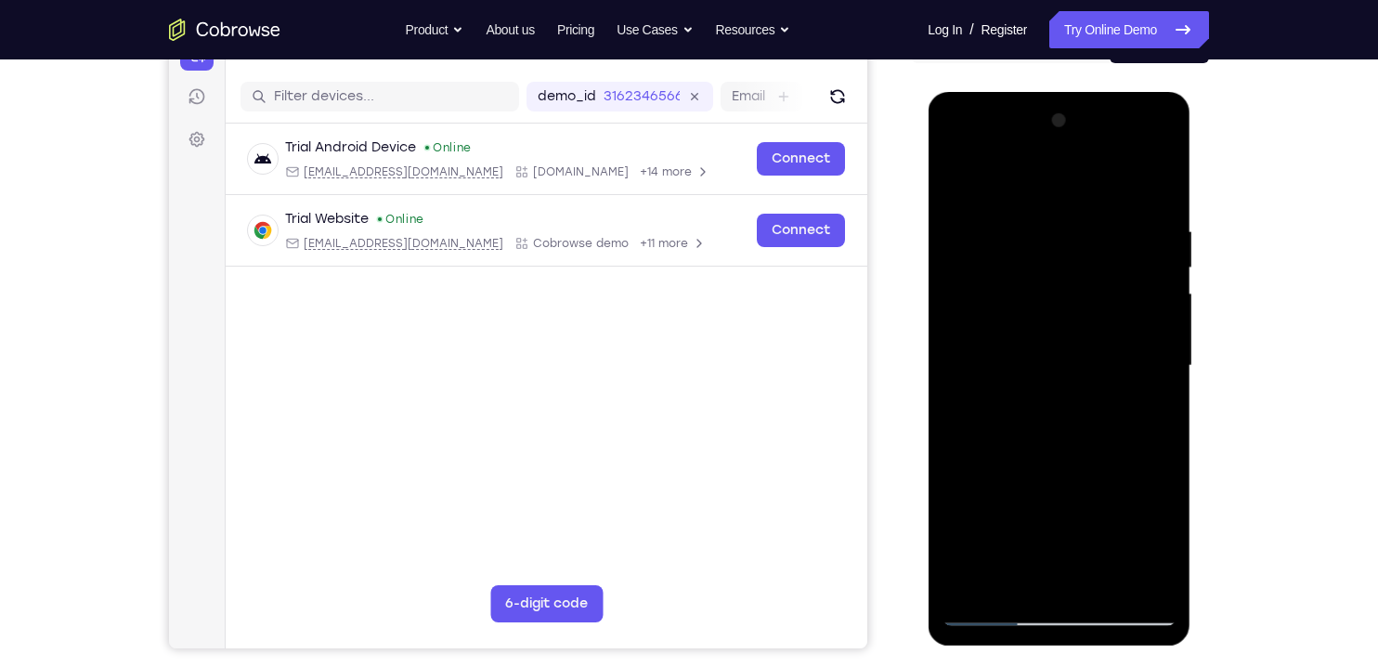
click at [1155, 408] on div at bounding box center [1059, 366] width 234 height 520
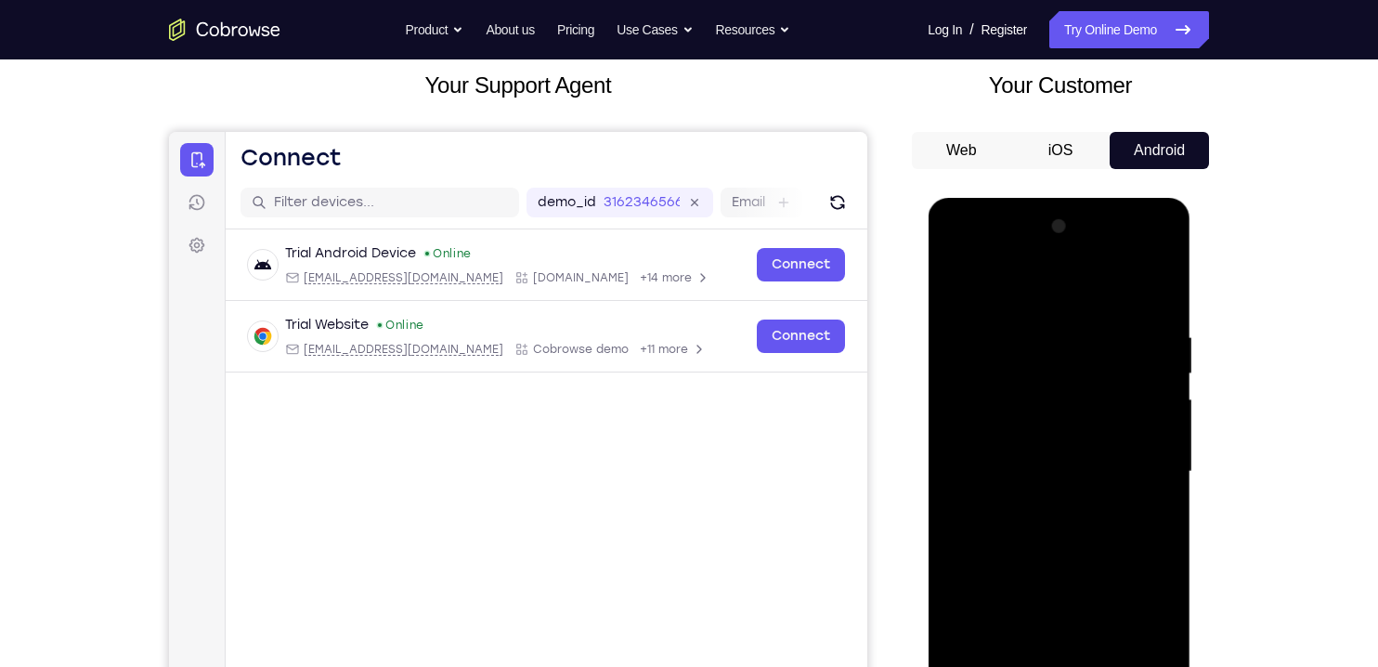
scroll to position [114, 0]
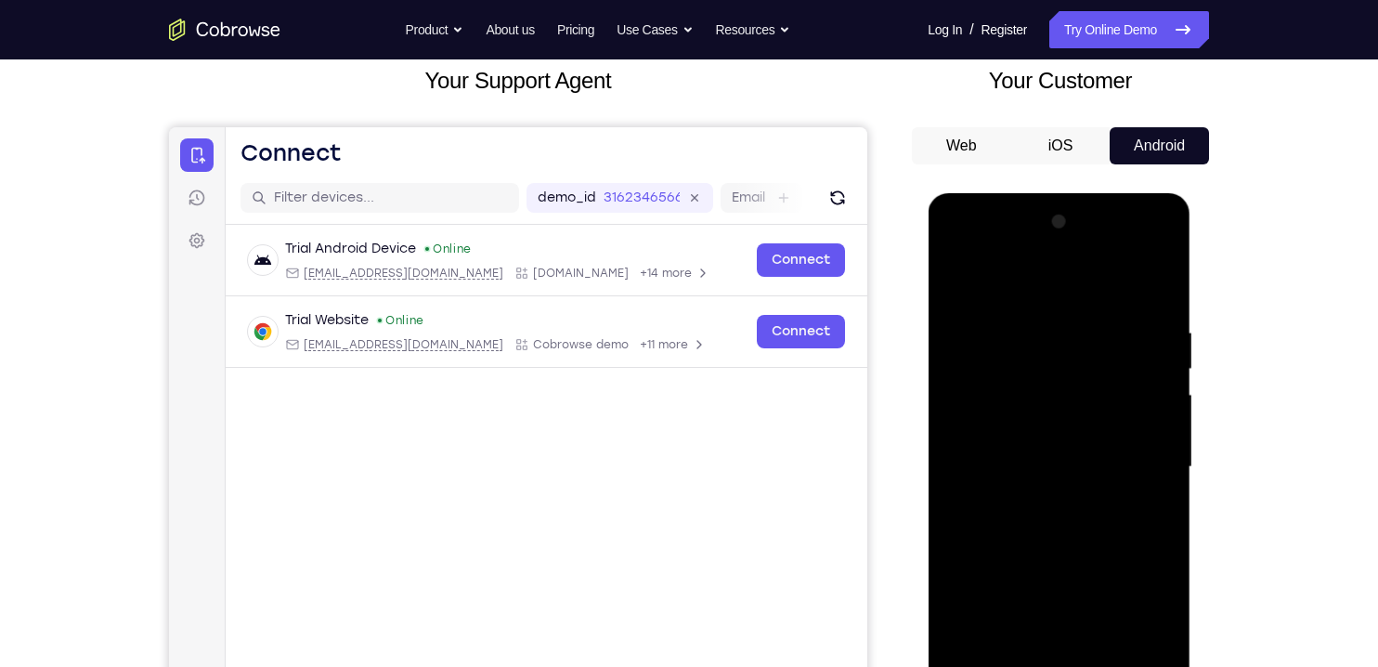
click at [959, 276] on div at bounding box center [1059, 467] width 234 height 520
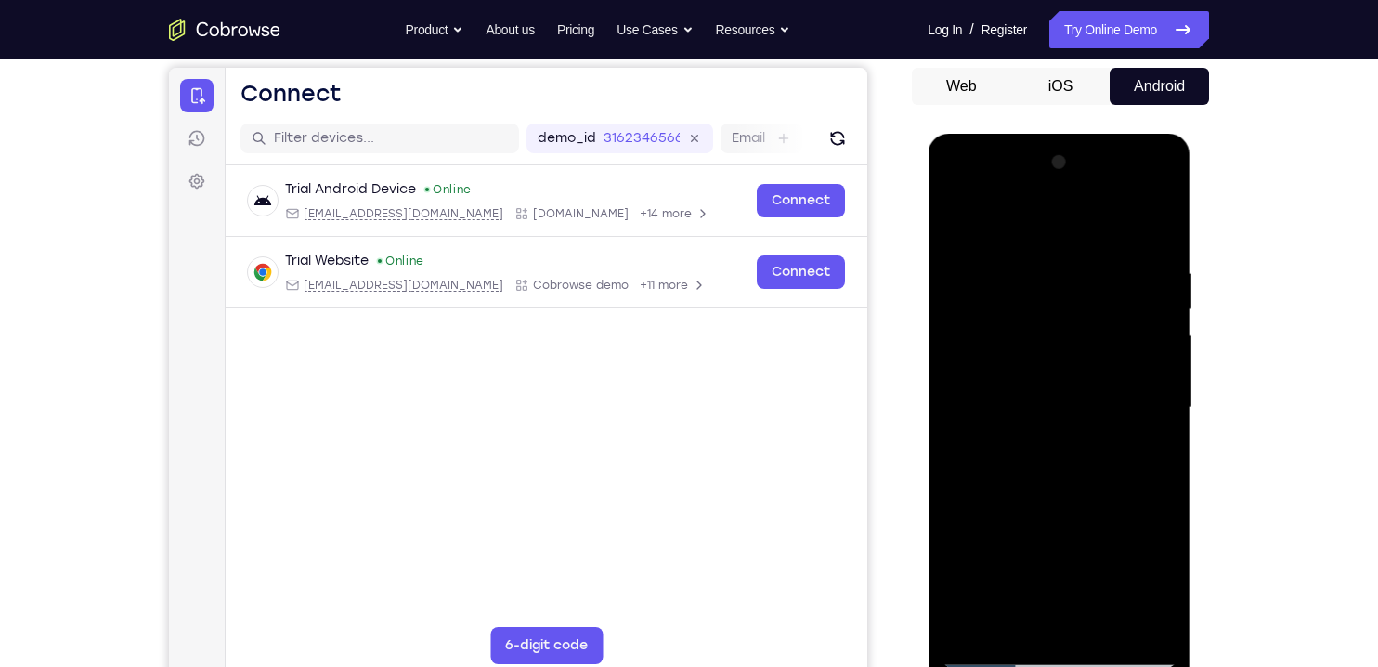
scroll to position [175, 0]
click at [1123, 433] on div at bounding box center [1059, 407] width 234 height 520
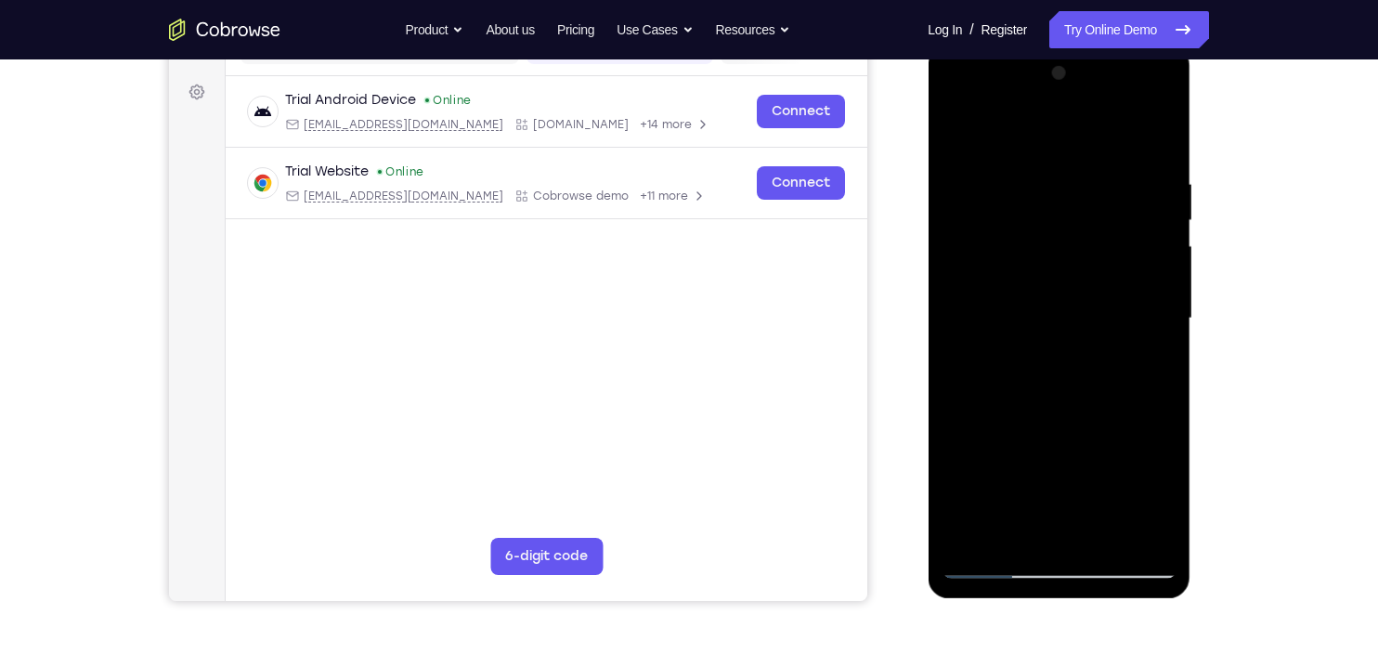
scroll to position [264, 0]
click at [1048, 529] on div at bounding box center [1059, 318] width 234 height 520
click at [1154, 353] on div at bounding box center [1059, 318] width 234 height 520
click at [1163, 487] on div at bounding box center [1059, 318] width 234 height 520
click at [1167, 362] on div at bounding box center [1059, 318] width 234 height 520
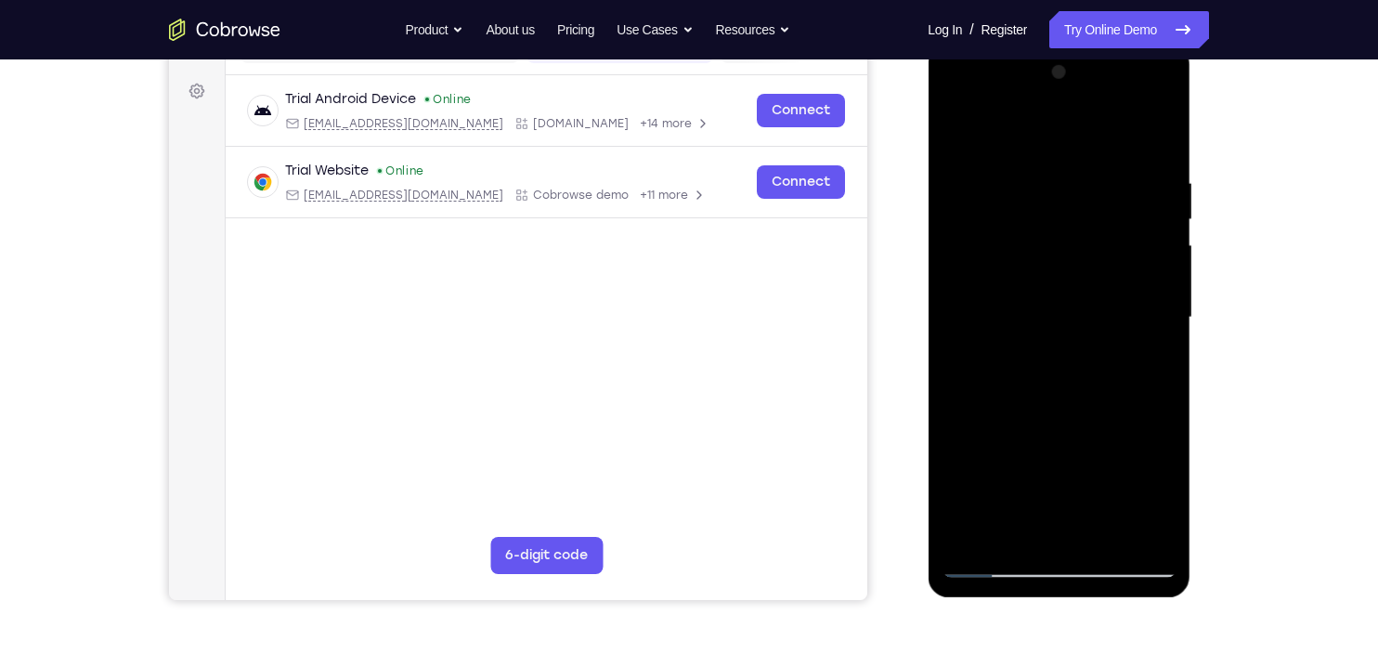
click at [1151, 522] on div at bounding box center [1059, 318] width 234 height 520
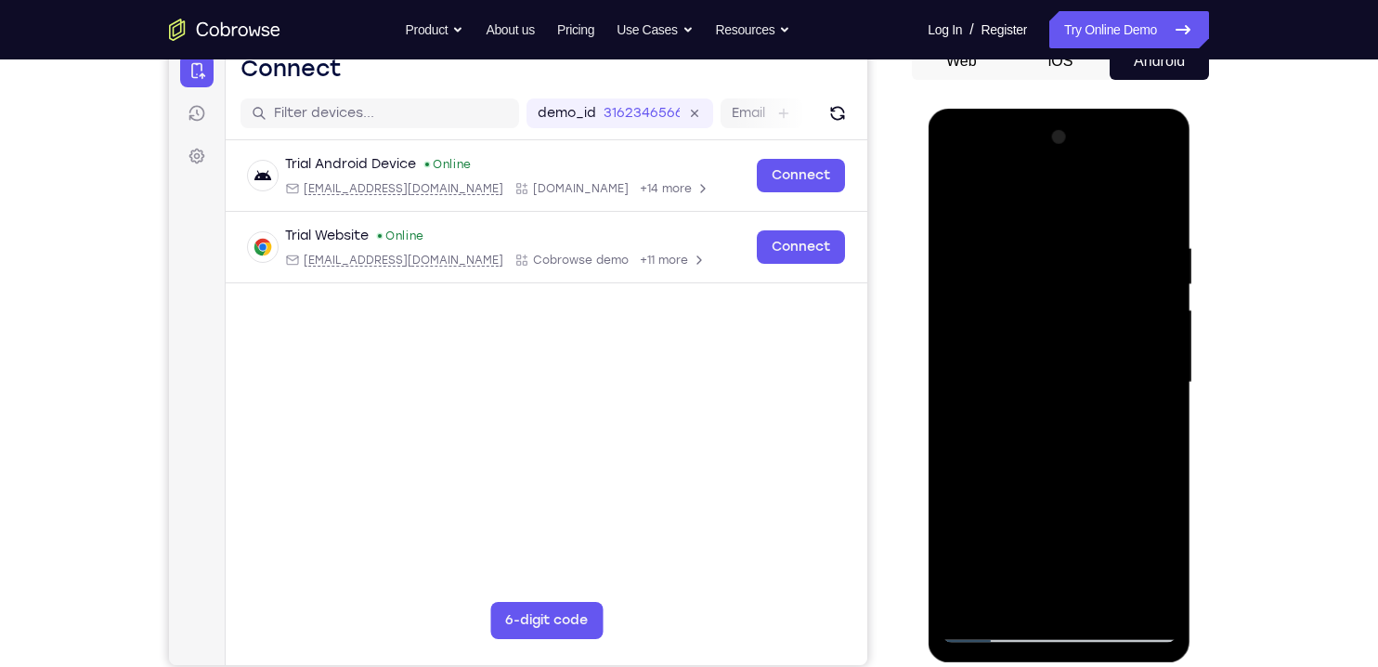
scroll to position [115, 0]
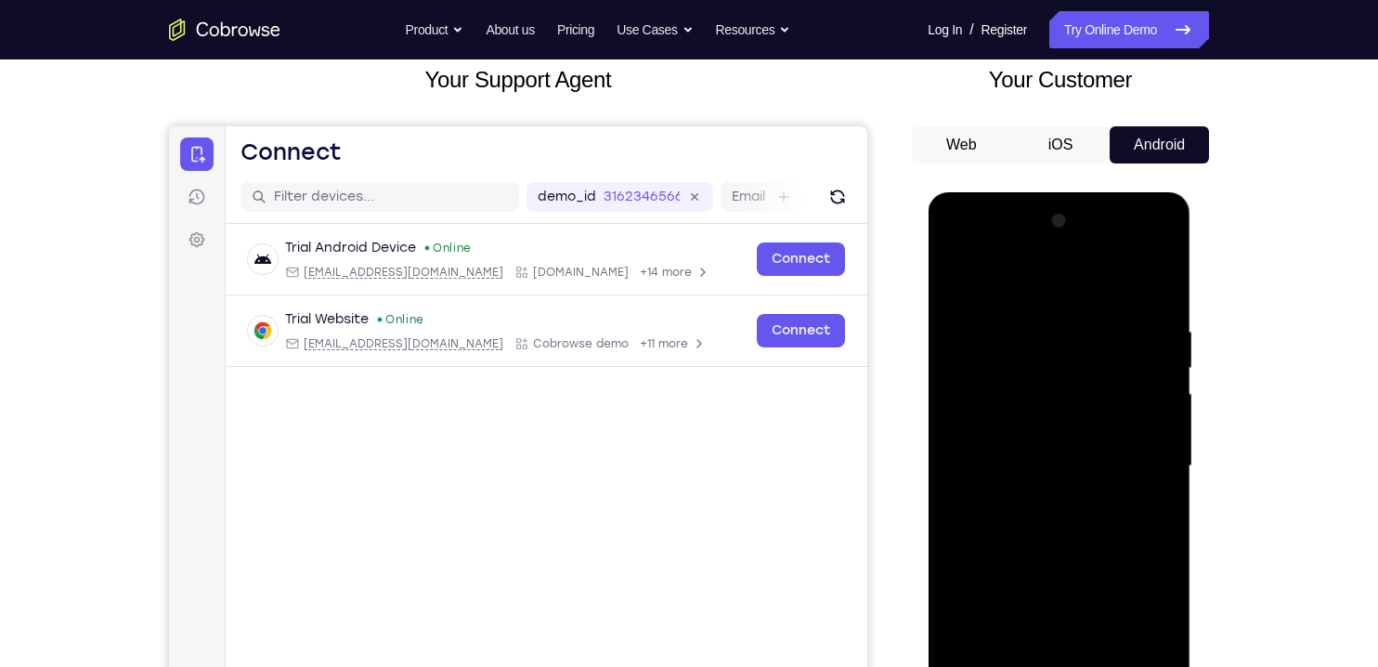
click at [956, 268] on div at bounding box center [1059, 466] width 234 height 520
click at [1062, 441] on div at bounding box center [1059, 466] width 234 height 520
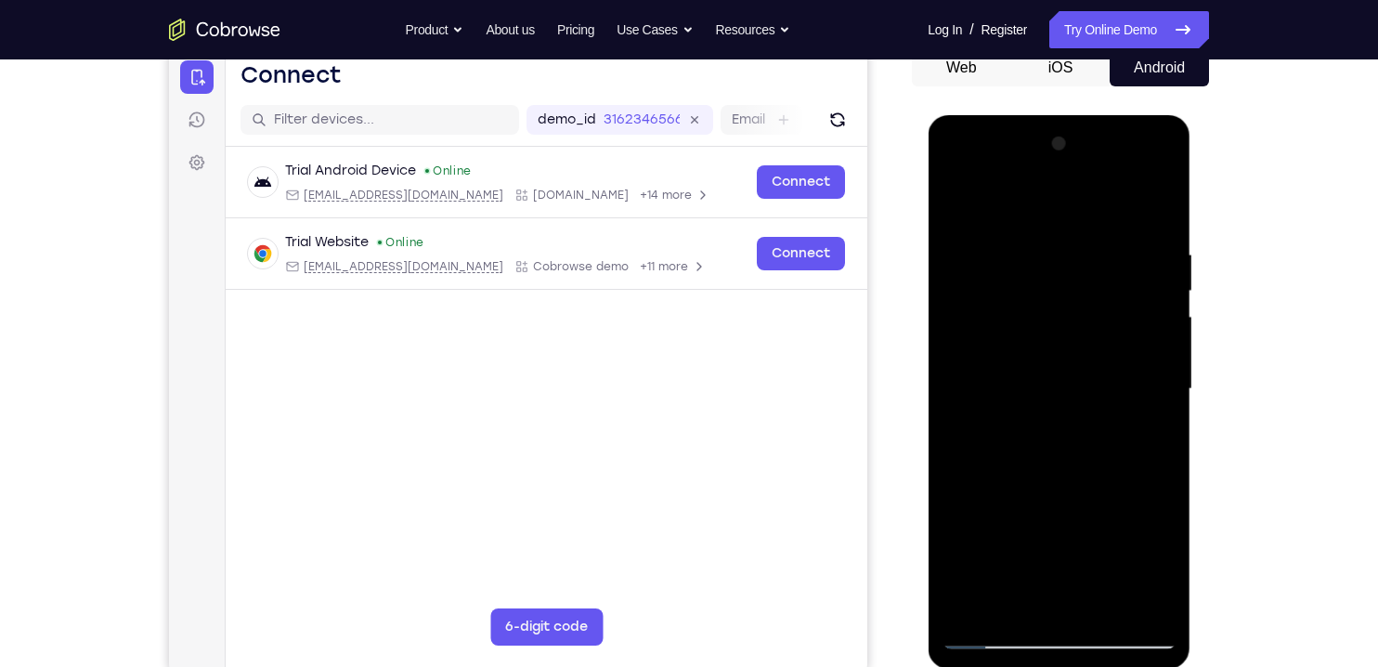
scroll to position [207, 0]
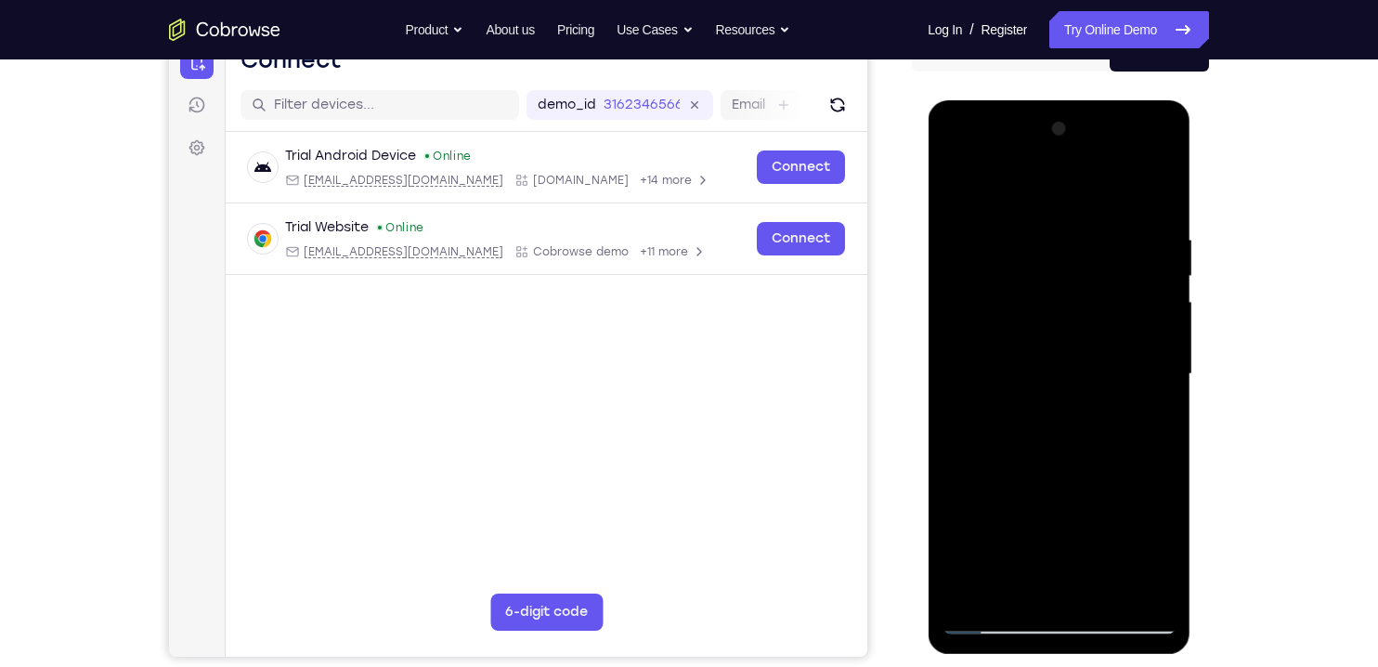
click at [1157, 417] on div at bounding box center [1059, 374] width 234 height 520
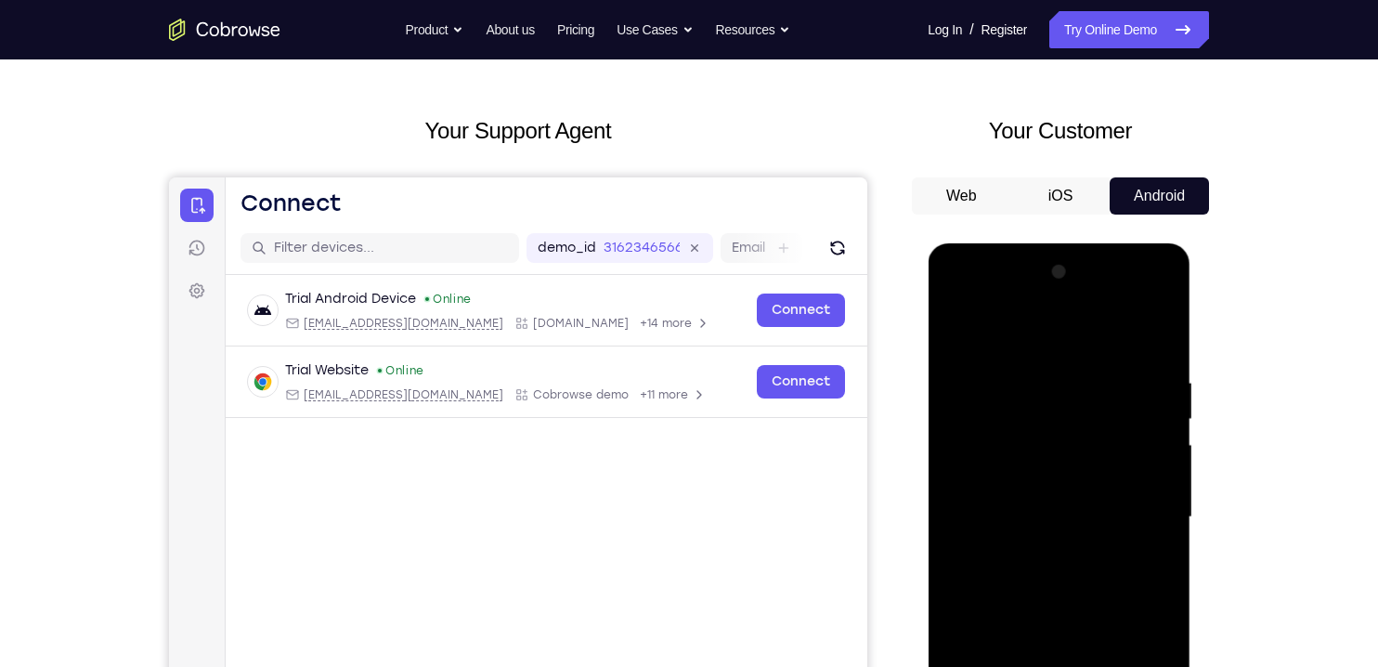
scroll to position [61, 0]
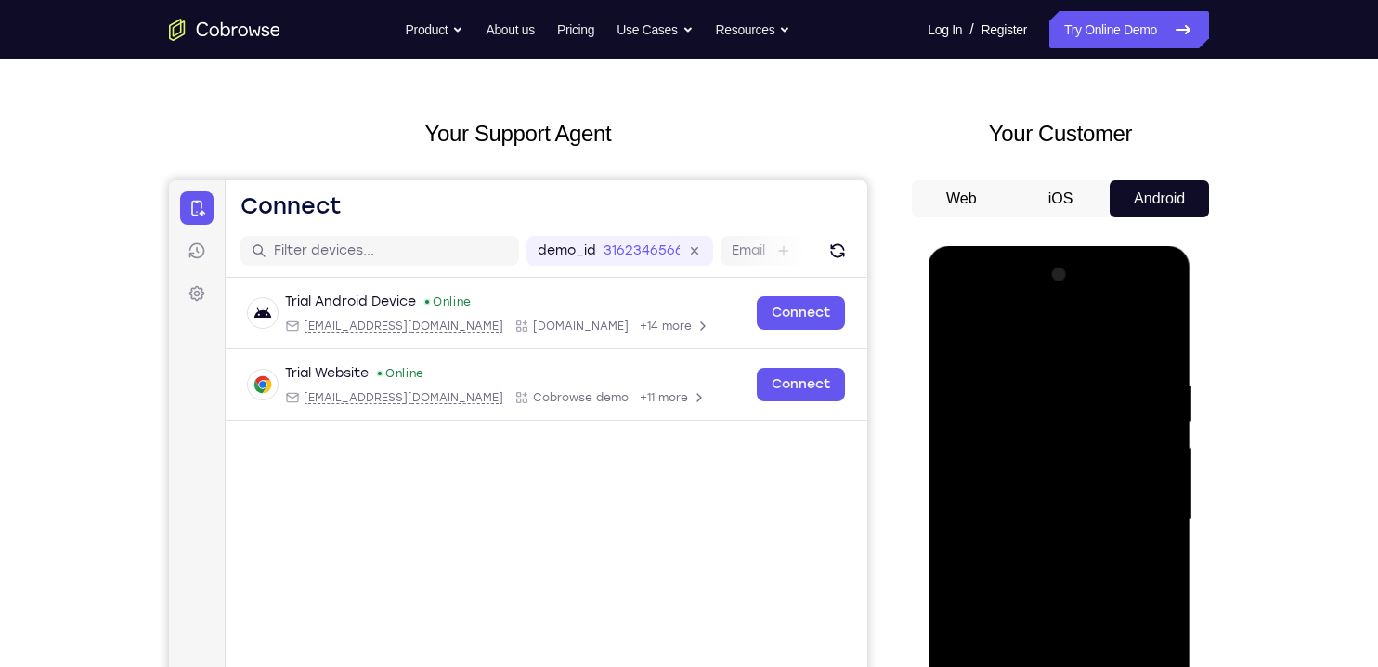
click at [960, 329] on div at bounding box center [1059, 520] width 234 height 520
click at [971, 295] on div at bounding box center [1059, 520] width 234 height 520
click at [951, 301] on div at bounding box center [1059, 520] width 234 height 520
click at [1060, 408] on div at bounding box center [1059, 520] width 234 height 520
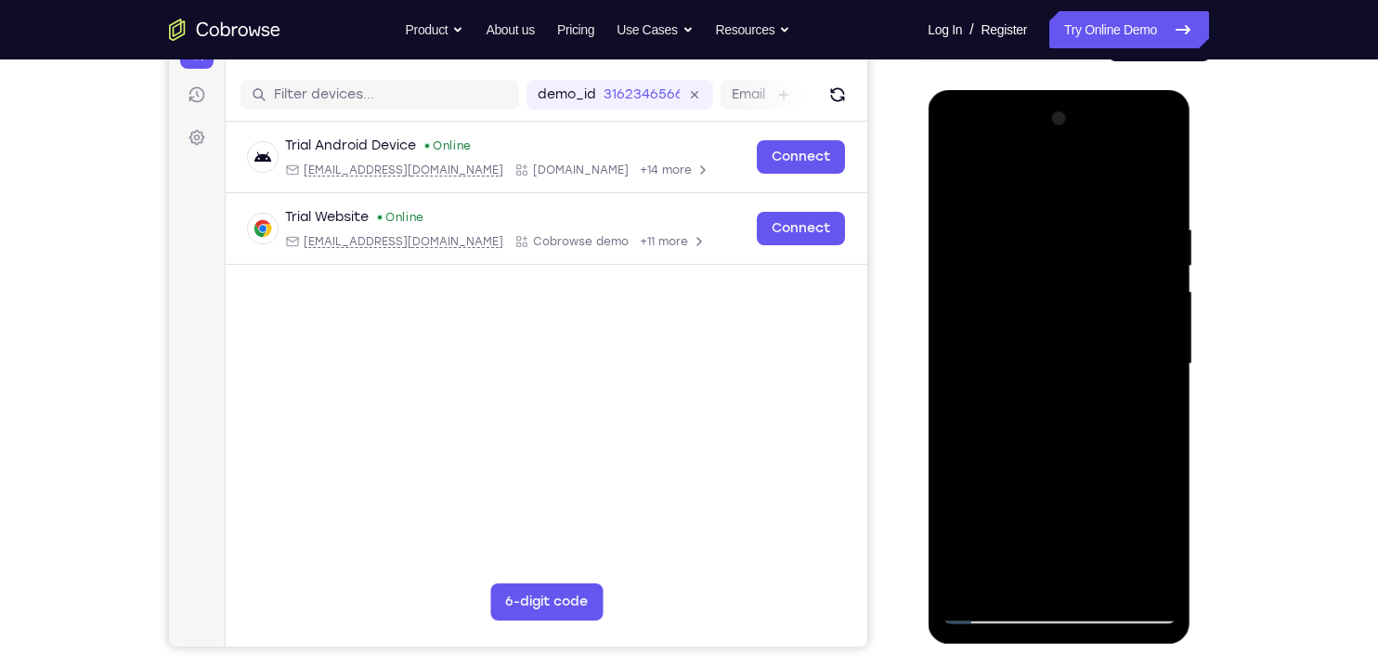
scroll to position [218, 0]
click at [1129, 370] on div at bounding box center [1059, 363] width 234 height 520
click at [1157, 267] on div at bounding box center [1059, 363] width 234 height 520
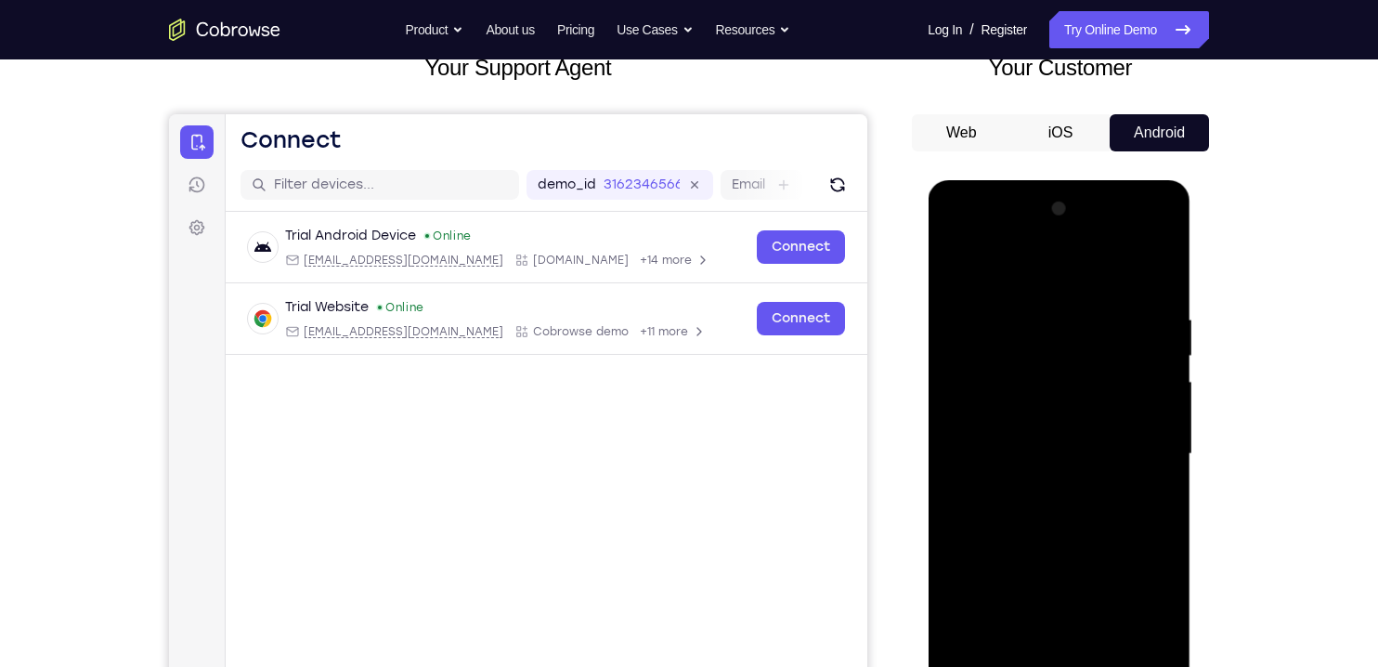
scroll to position [128, 0]
click at [1106, 524] on div at bounding box center [1059, 453] width 234 height 520
click at [1159, 273] on div at bounding box center [1059, 453] width 234 height 520
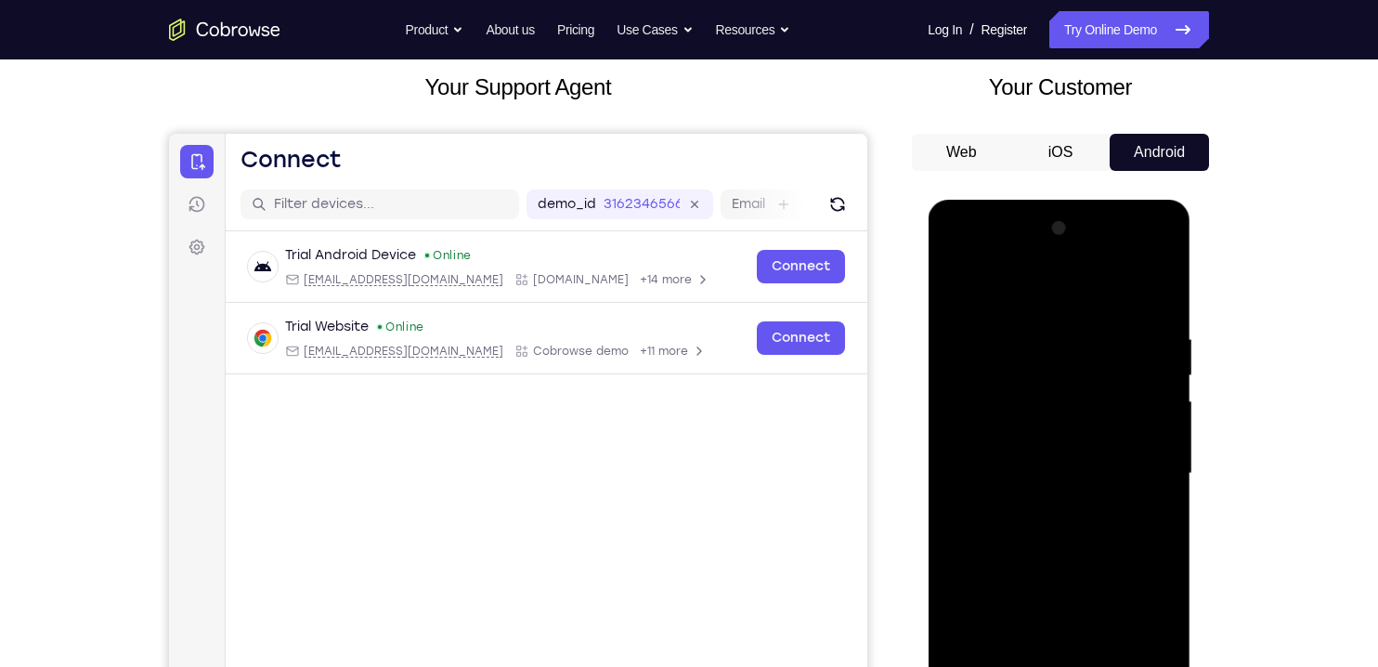
scroll to position [60, 0]
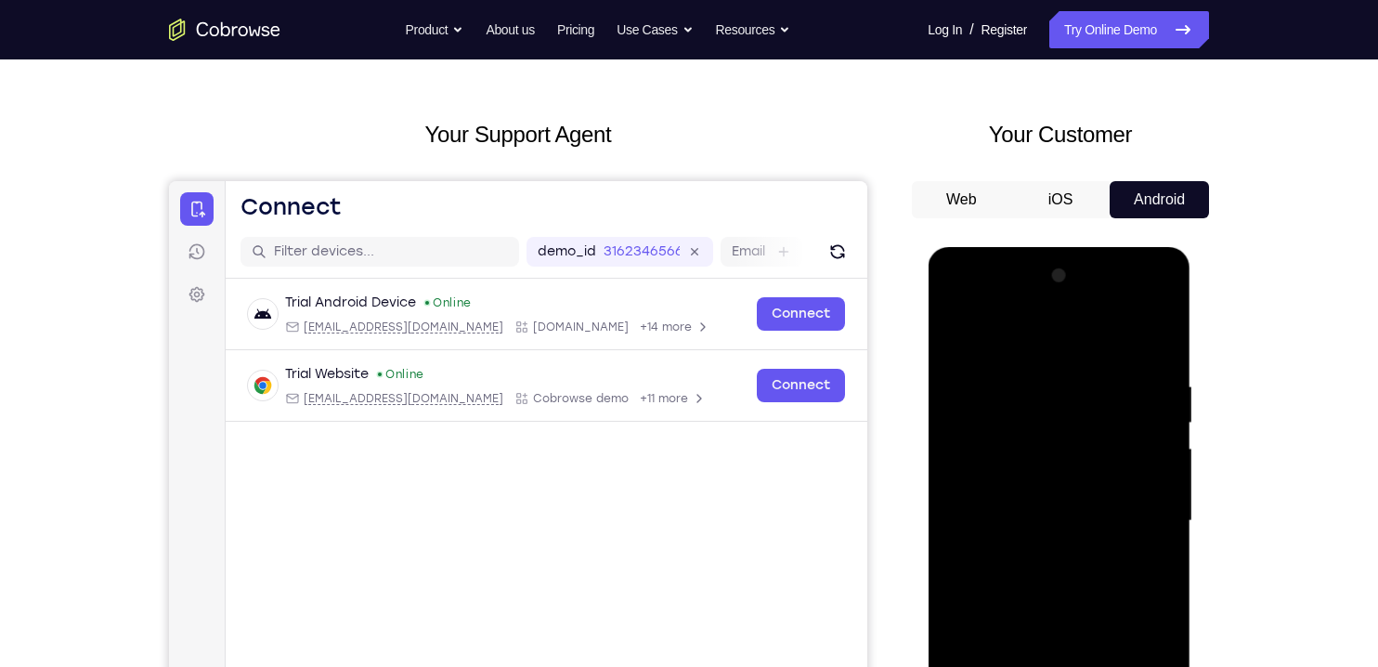
click at [1161, 337] on div at bounding box center [1059, 521] width 234 height 520
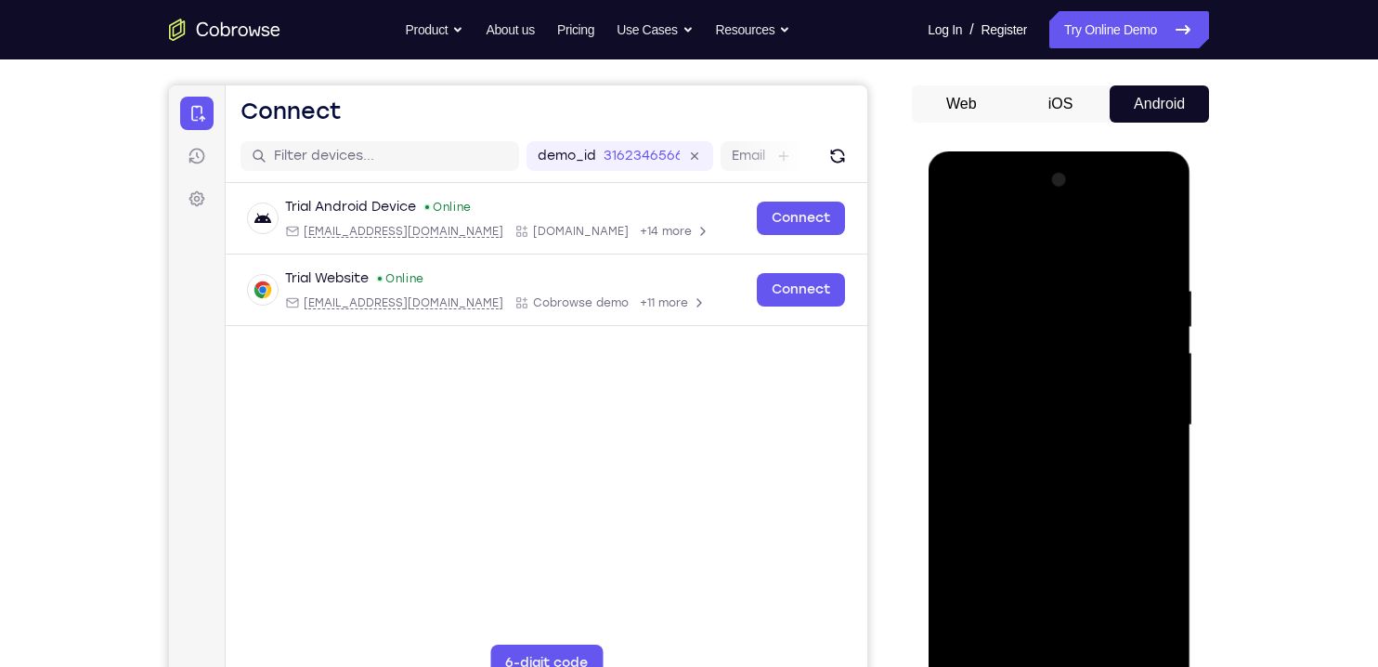
scroll to position [157, 0]
click at [1109, 353] on div at bounding box center [1059, 424] width 234 height 520
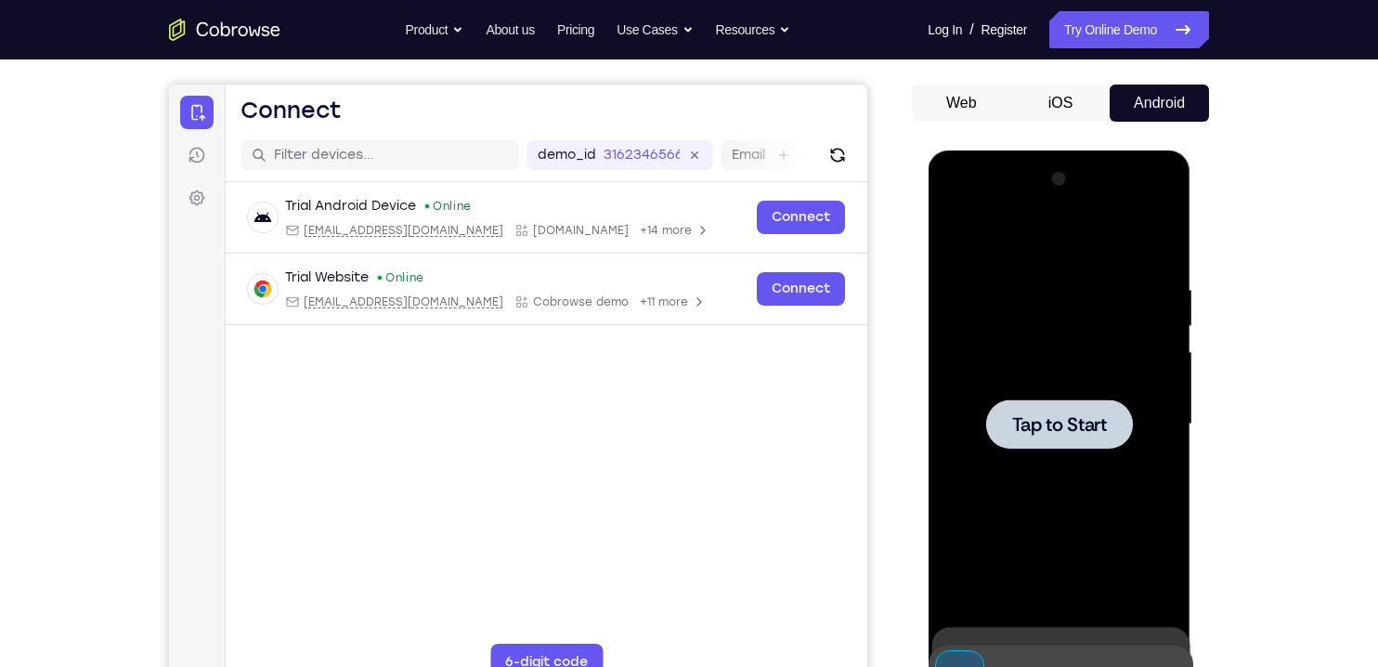
click at [1114, 414] on div at bounding box center [1059, 423] width 147 height 49
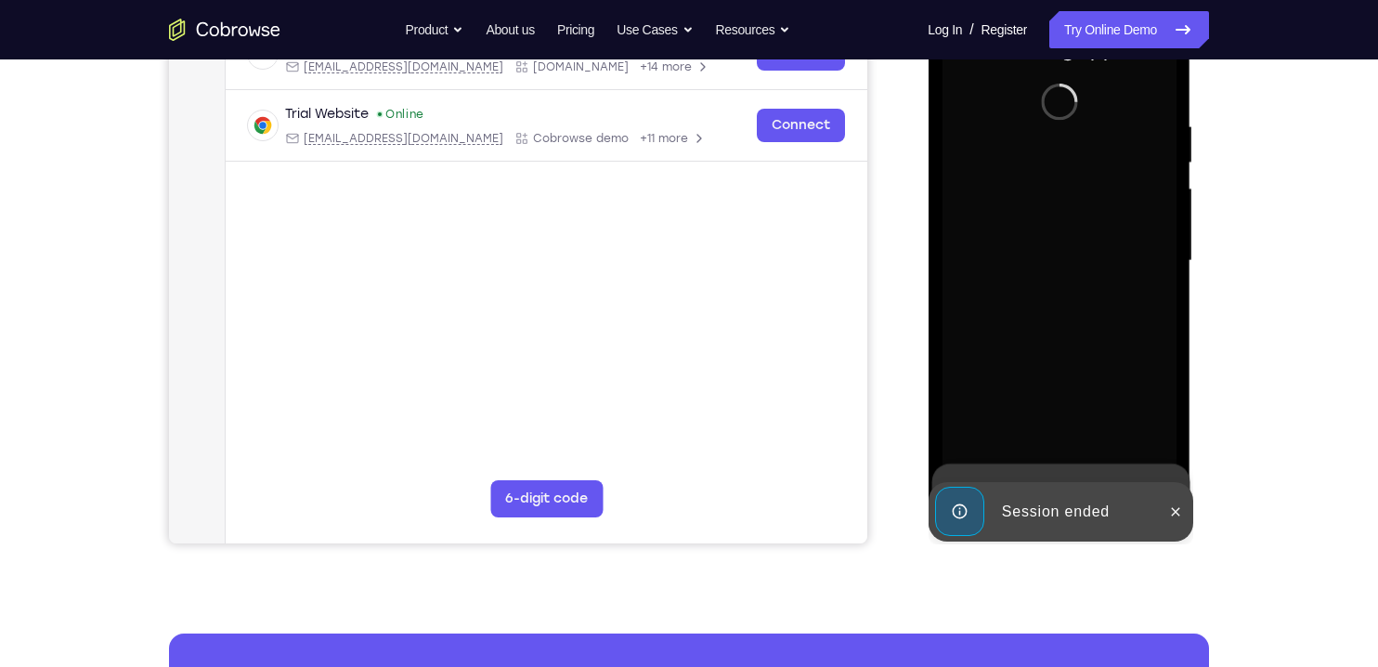
scroll to position [321, 0]
click at [1181, 514] on icon at bounding box center [1175, 510] width 15 height 15
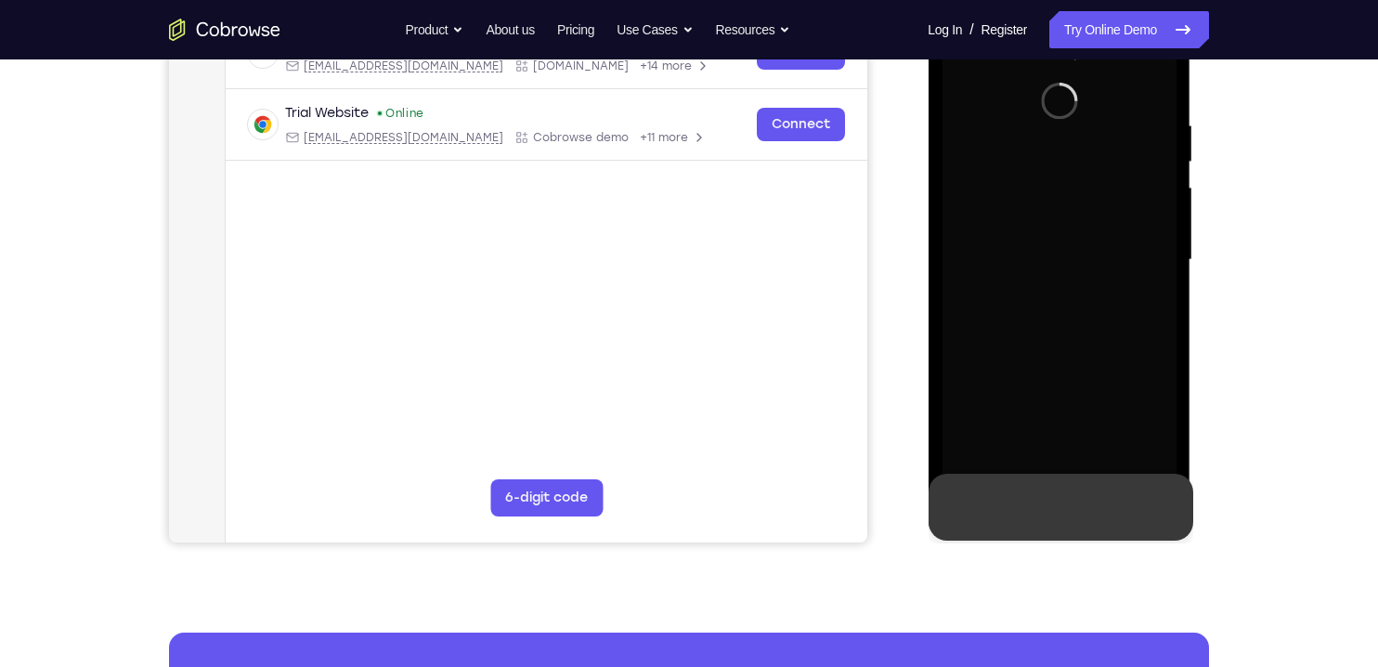
click at [1175, 494] on button at bounding box center [1175, 507] width 30 height 30
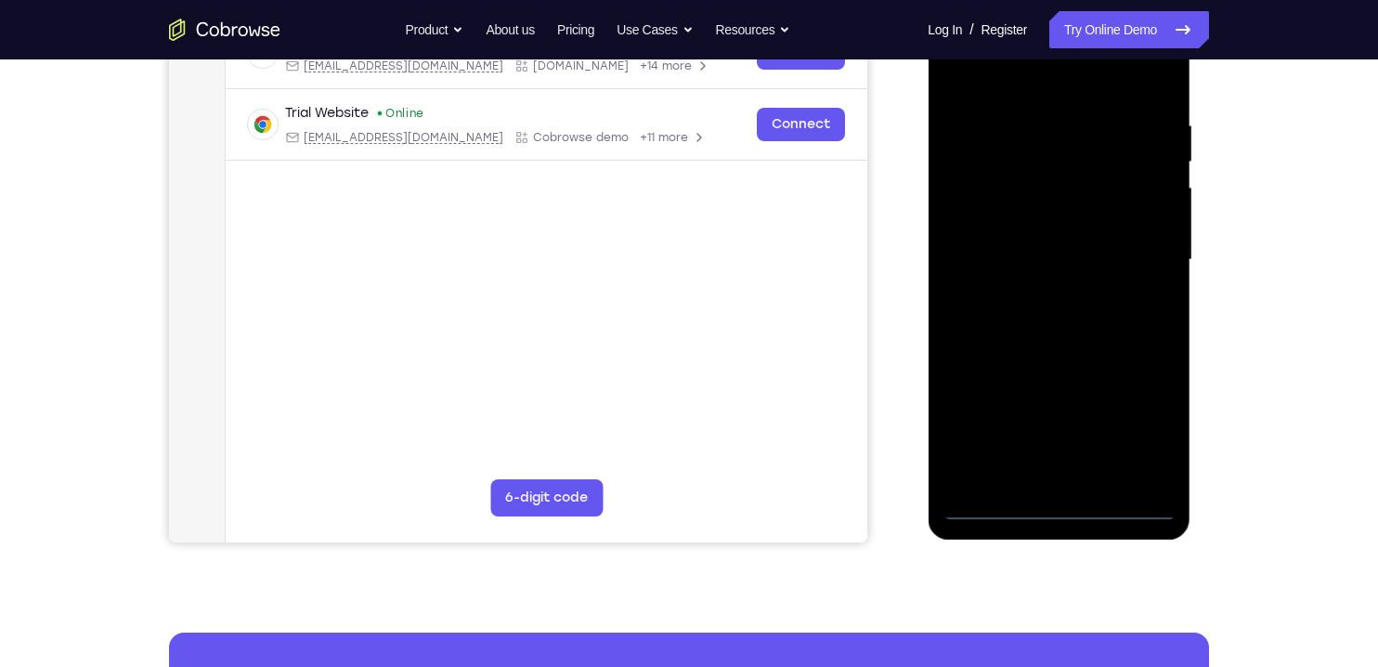
click at [1077, 511] on div at bounding box center [1059, 260] width 234 height 520
click at [1068, 516] on div at bounding box center [1059, 260] width 234 height 520
click at [1141, 421] on div at bounding box center [1059, 260] width 234 height 520
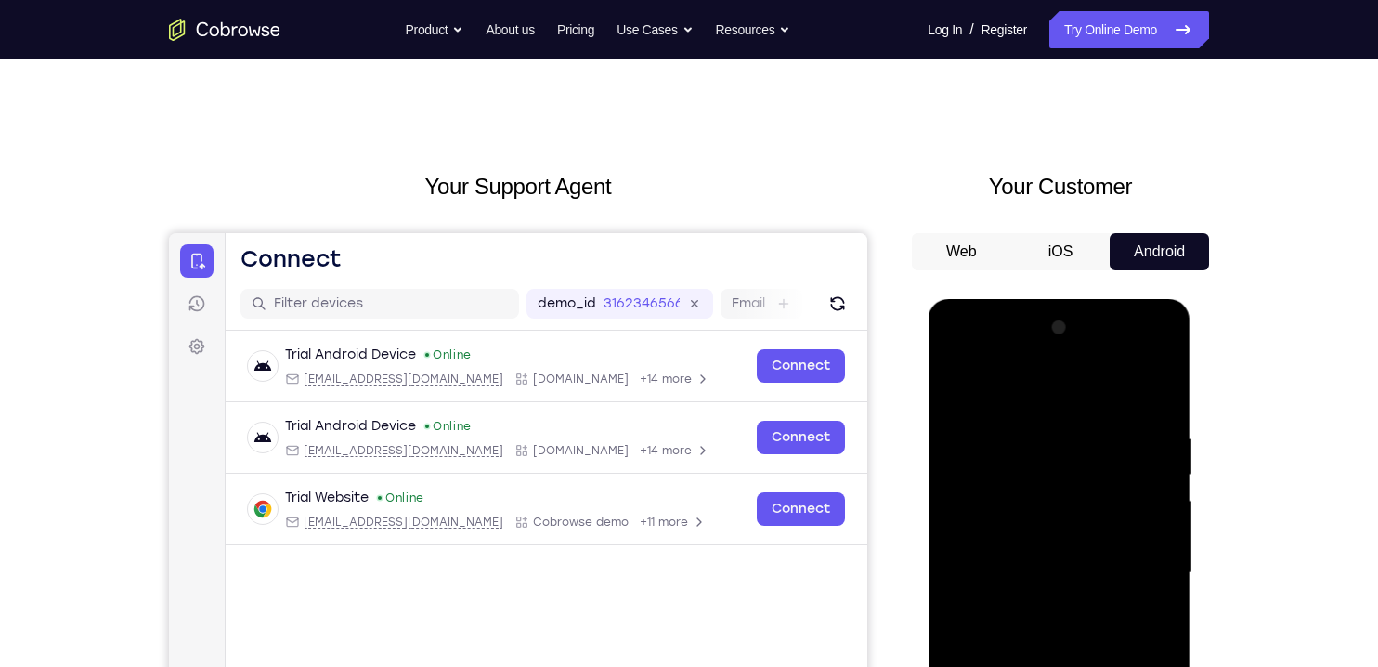
click at [1067, 389] on div at bounding box center [1059, 573] width 234 height 520
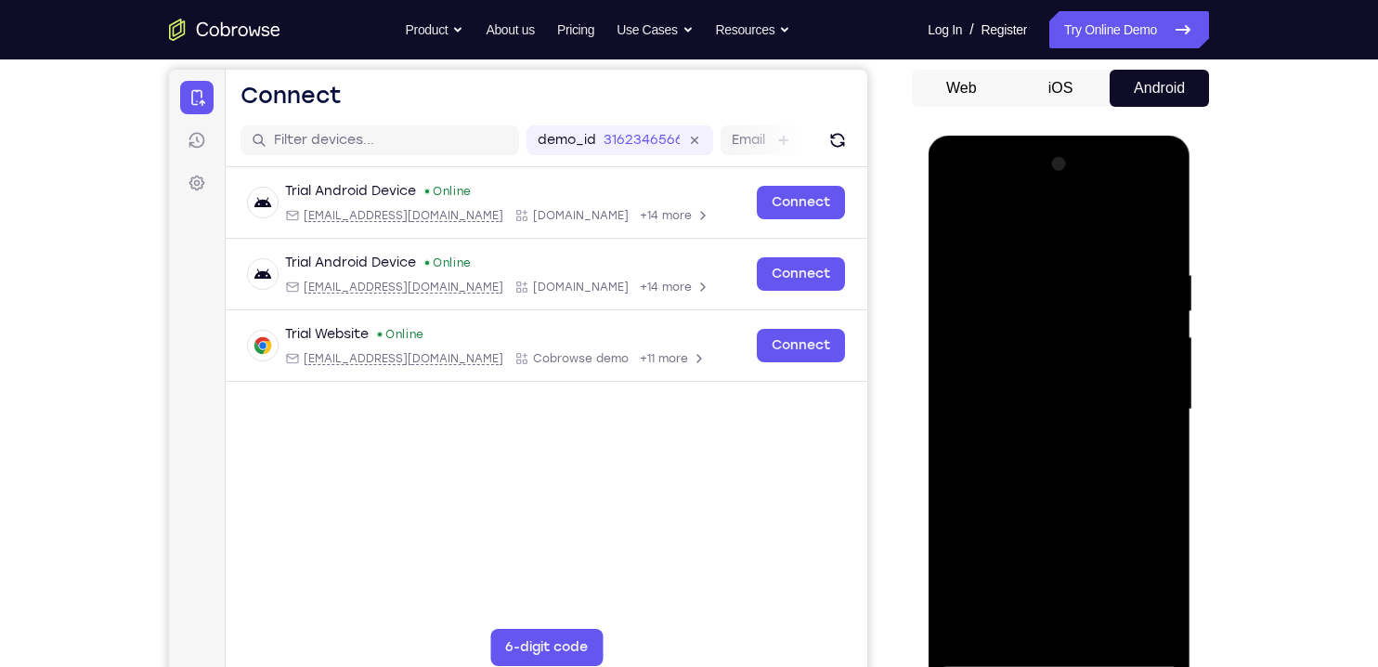
scroll to position [171, 0]
click at [1064, 229] on div at bounding box center [1059, 410] width 234 height 520
click at [1054, 305] on div at bounding box center [1059, 410] width 234 height 520
click at [1124, 256] on div at bounding box center [1059, 410] width 234 height 520
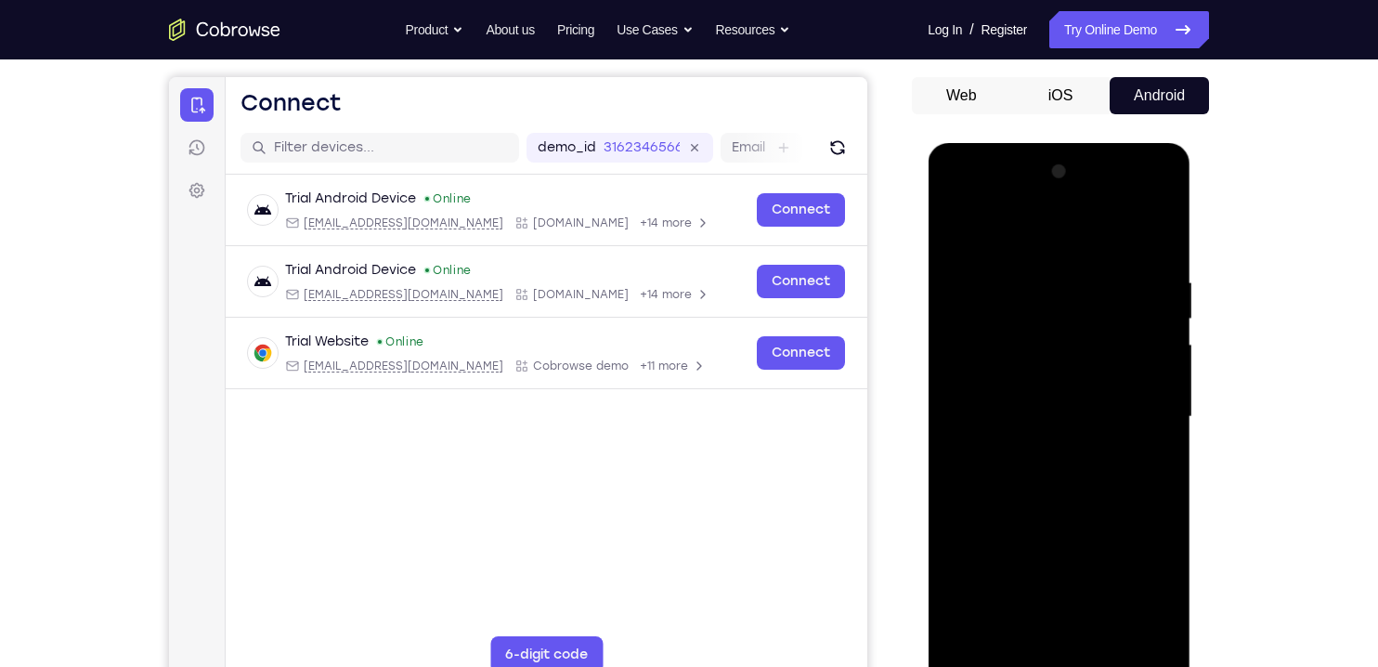
scroll to position [0, 0]
